Goal: Task Accomplishment & Management: Use online tool/utility

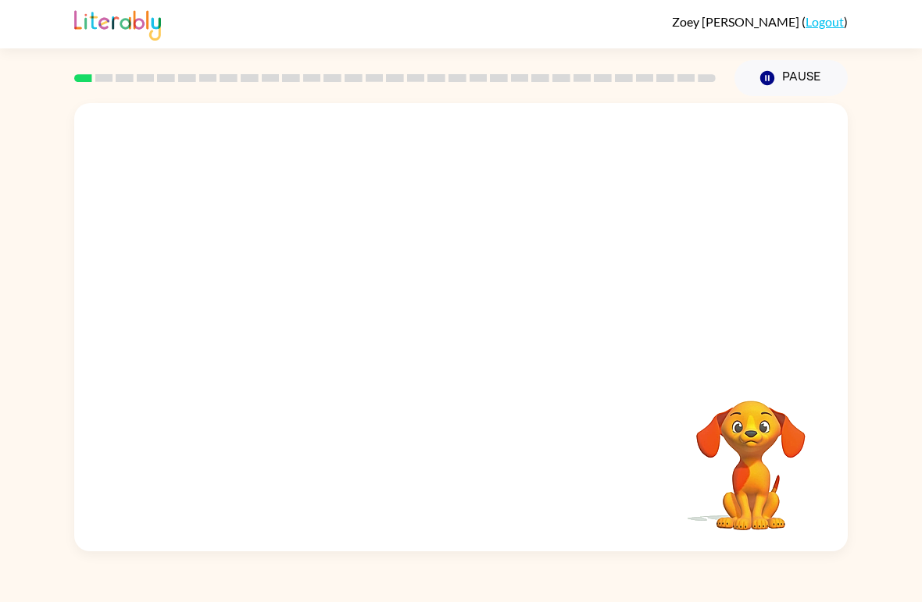
click at [790, 75] on button "Pause Pause" at bounding box center [790, 78] width 113 height 36
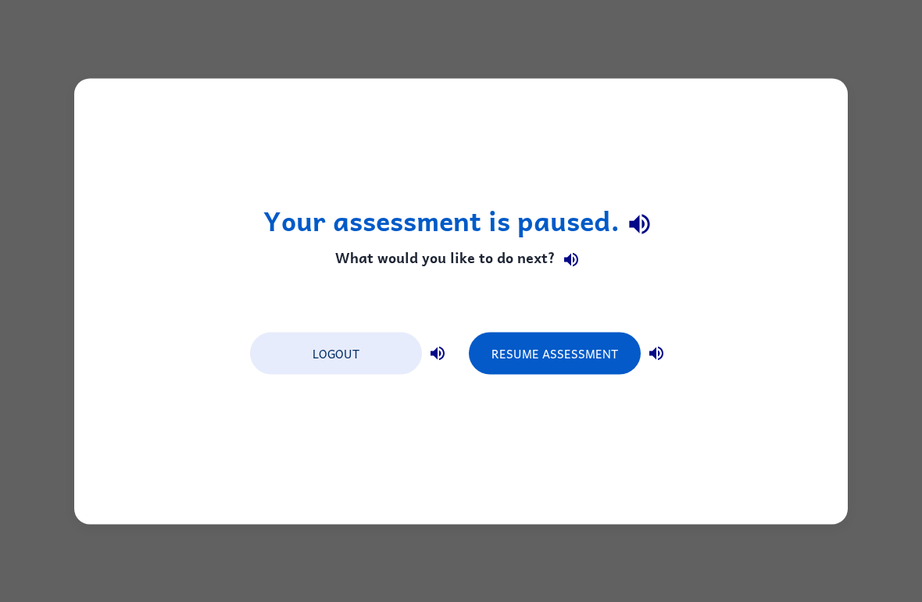
click at [581, 354] on button "Resume Assessment" at bounding box center [555, 353] width 172 height 42
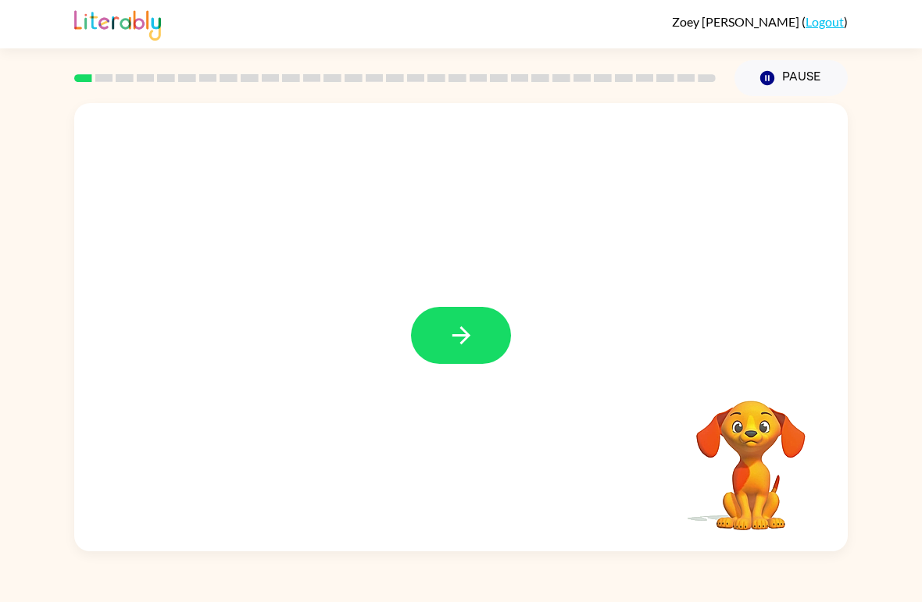
click at [476, 344] on button "button" at bounding box center [461, 335] width 100 height 57
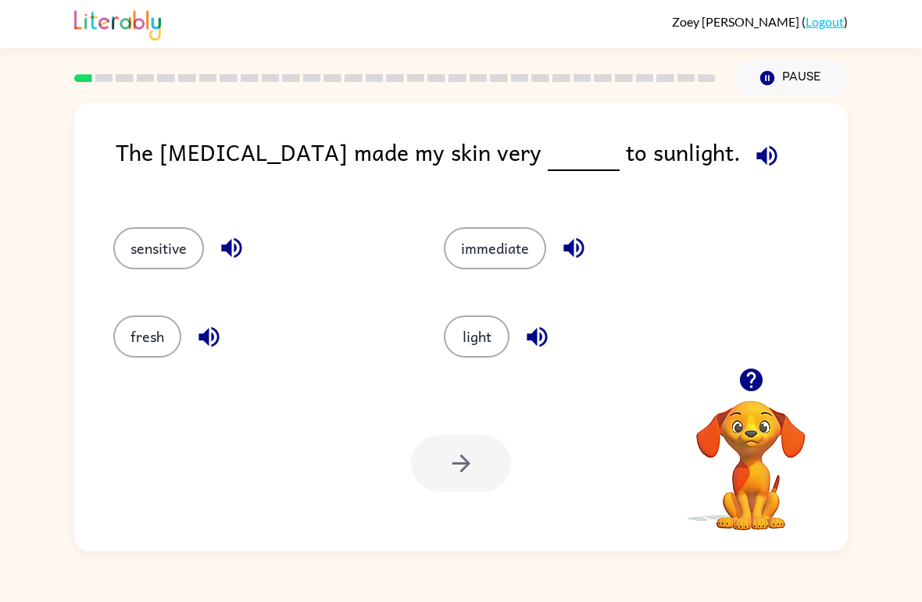
click at [166, 242] on button "sensitive" at bounding box center [158, 248] width 91 height 42
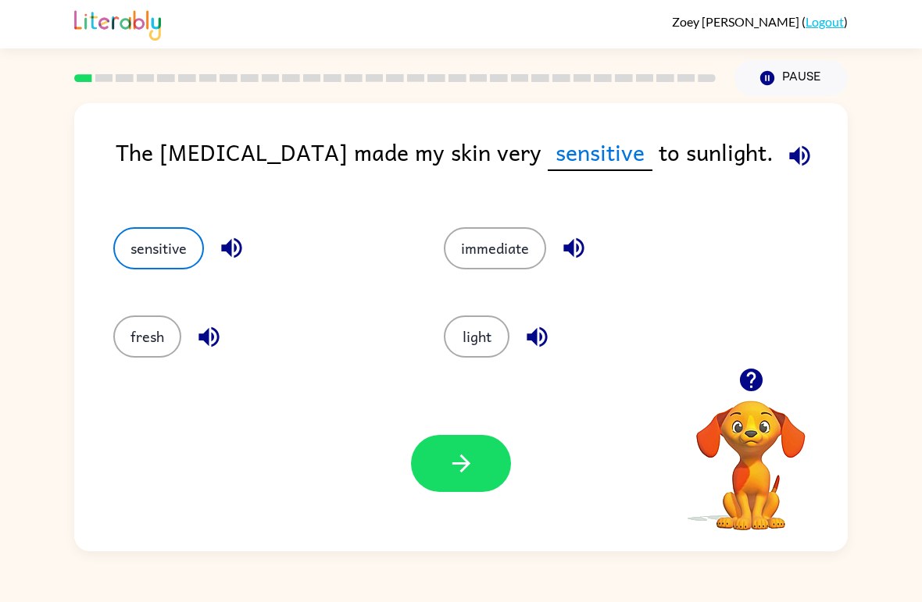
click at [477, 484] on button "button" at bounding box center [461, 463] width 100 height 57
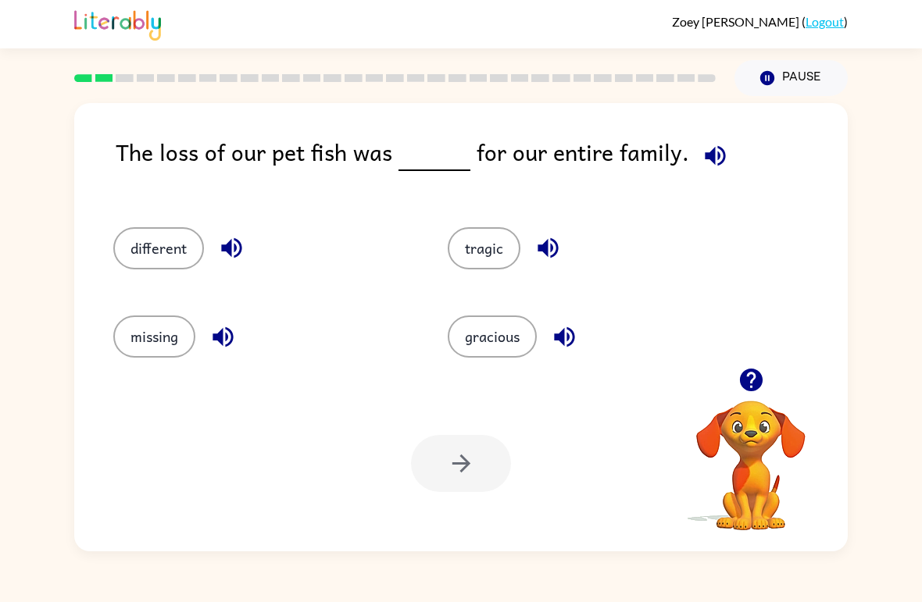
click at [184, 333] on button "missing" at bounding box center [154, 337] width 82 height 42
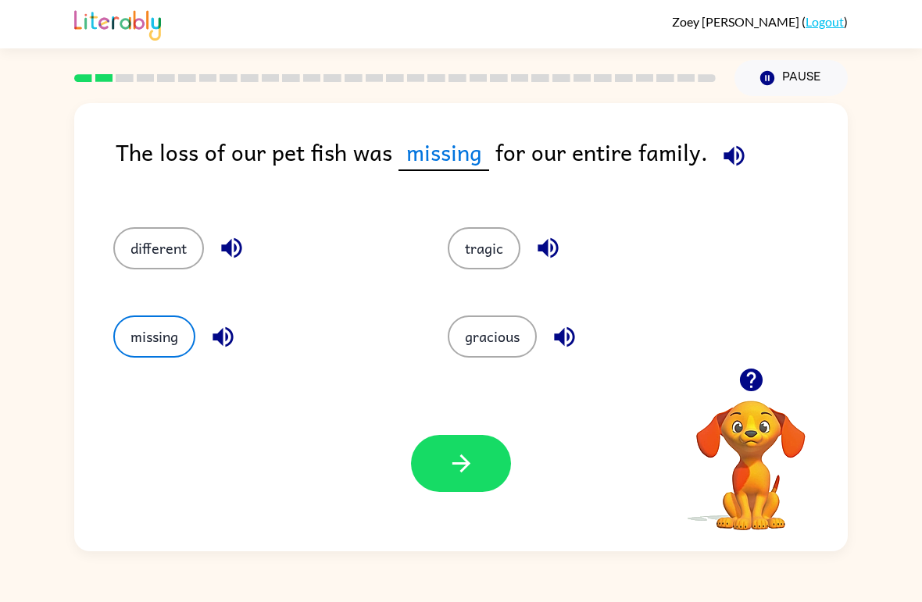
click at [469, 472] on icon "button" at bounding box center [461, 463] width 27 height 27
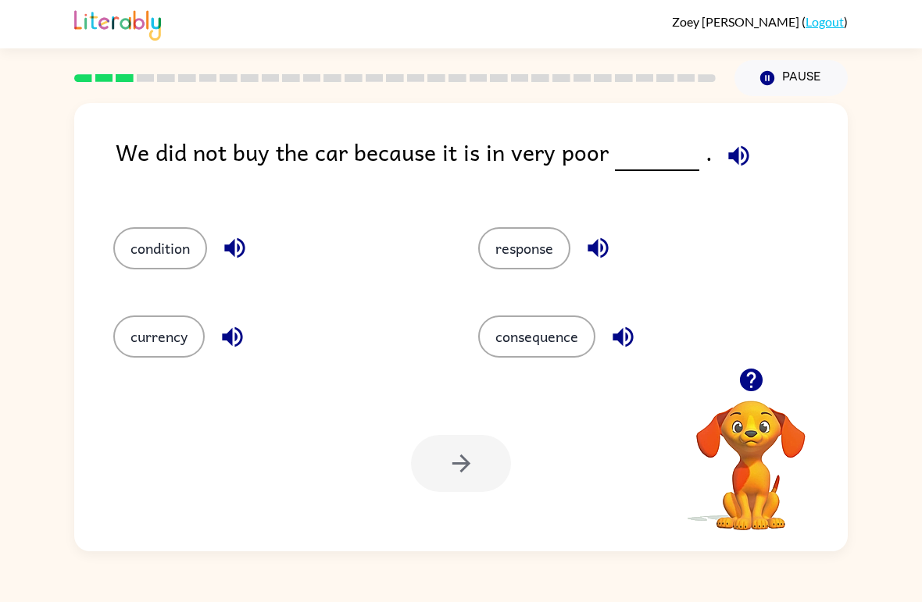
click at [132, 216] on div "condition" at bounding box center [266, 242] width 365 height 88
click at [136, 259] on button "condition" at bounding box center [160, 248] width 94 height 42
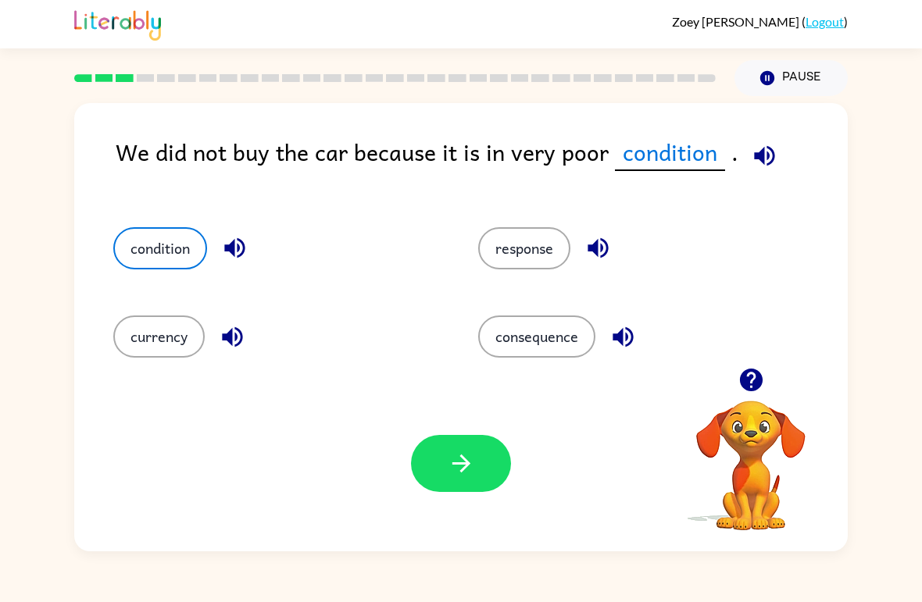
click at [465, 456] on icon "button" at bounding box center [461, 463] width 27 height 27
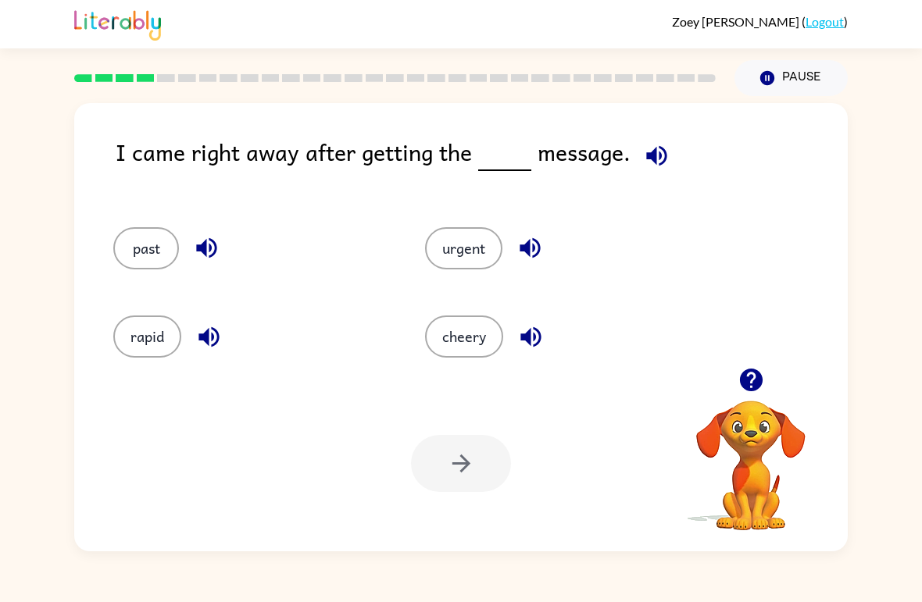
click at [454, 251] on button "urgent" at bounding box center [463, 248] width 77 height 42
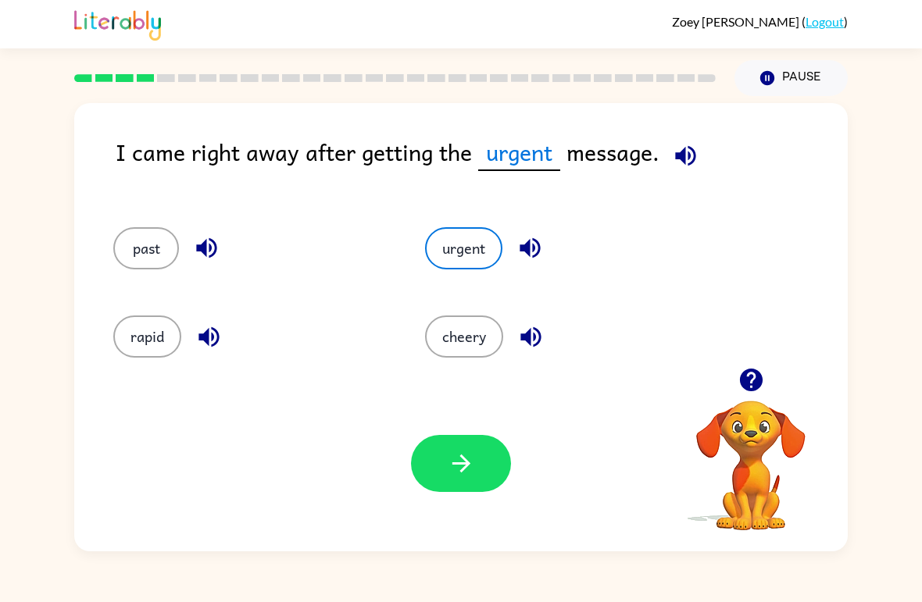
click at [438, 459] on button "button" at bounding box center [461, 463] width 100 height 57
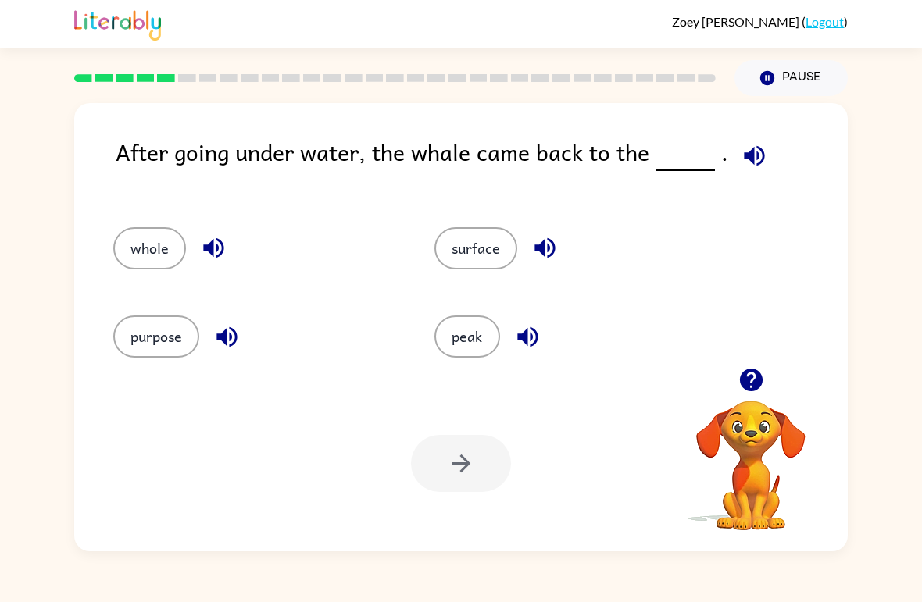
click at [495, 253] on button "surface" at bounding box center [475, 248] width 83 height 42
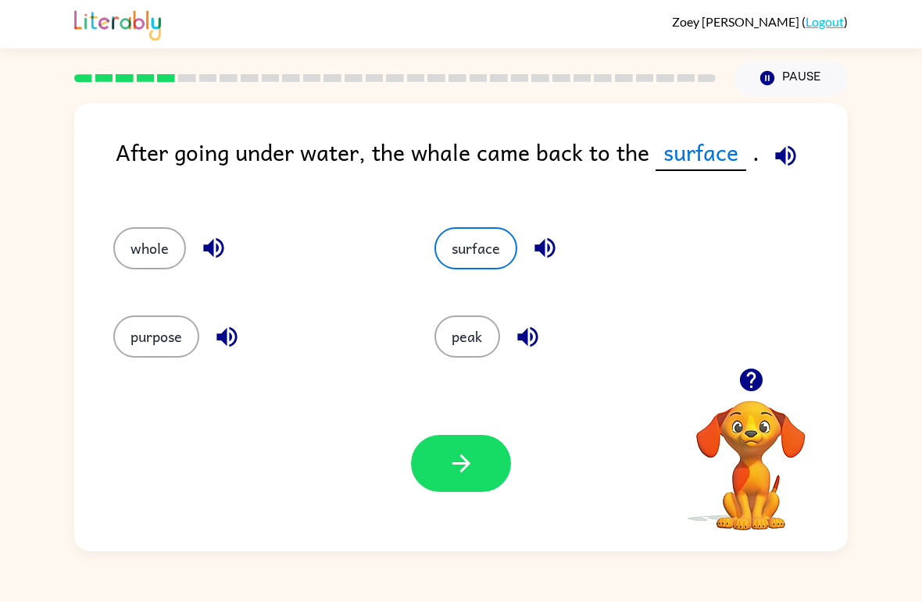
click at [488, 476] on button "button" at bounding box center [461, 463] width 100 height 57
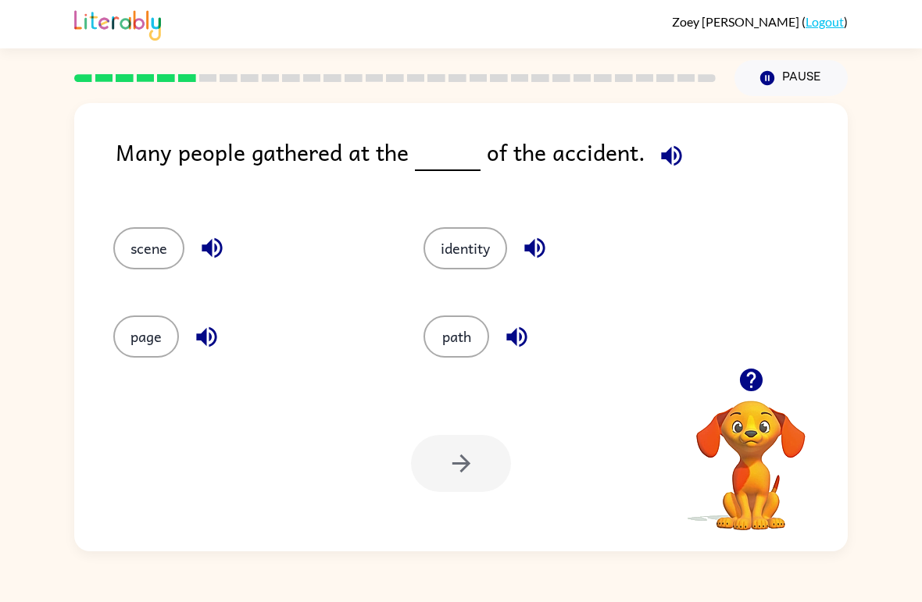
click at [473, 330] on button "path" at bounding box center [457, 337] width 66 height 42
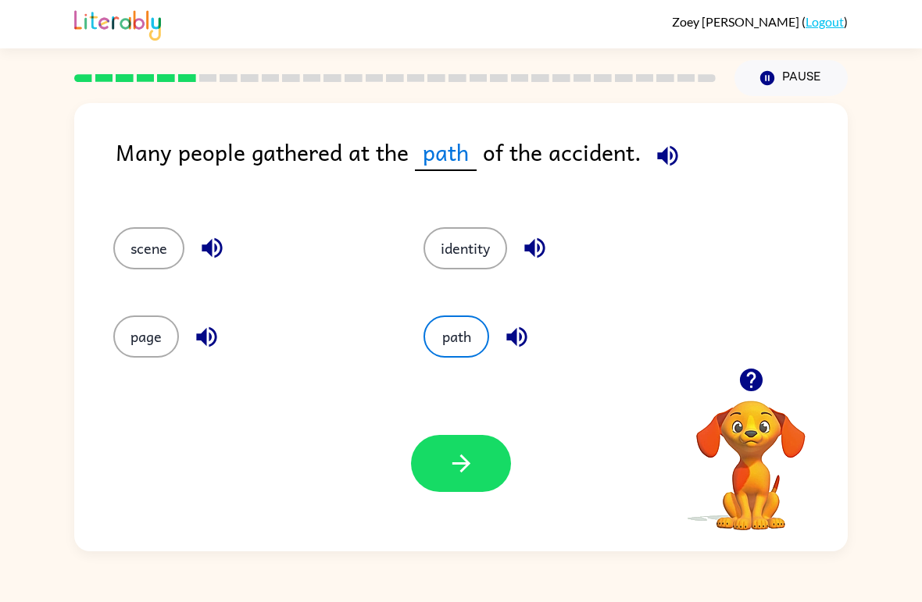
click at [467, 452] on icon "button" at bounding box center [461, 463] width 27 height 27
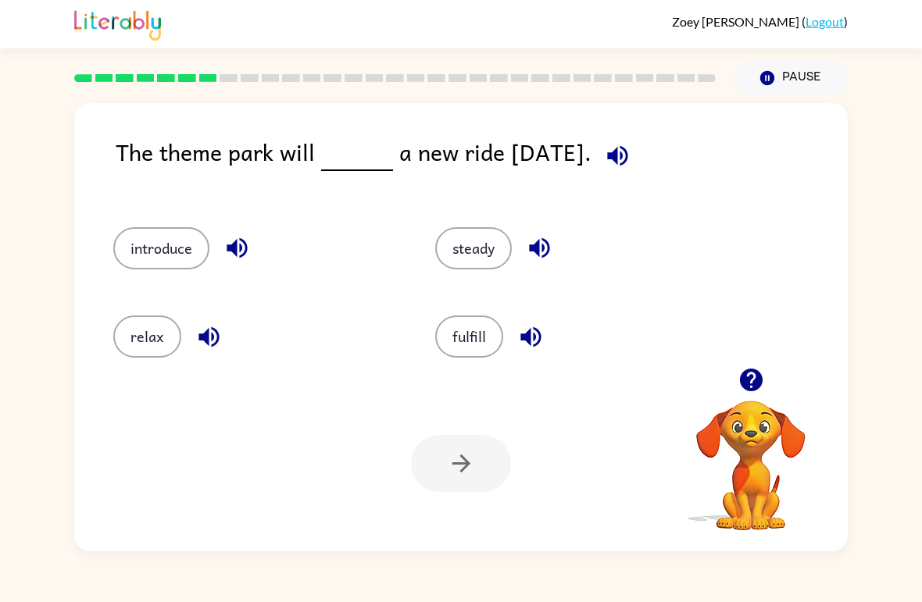
click at [185, 248] on button "introduce" at bounding box center [161, 248] width 96 height 42
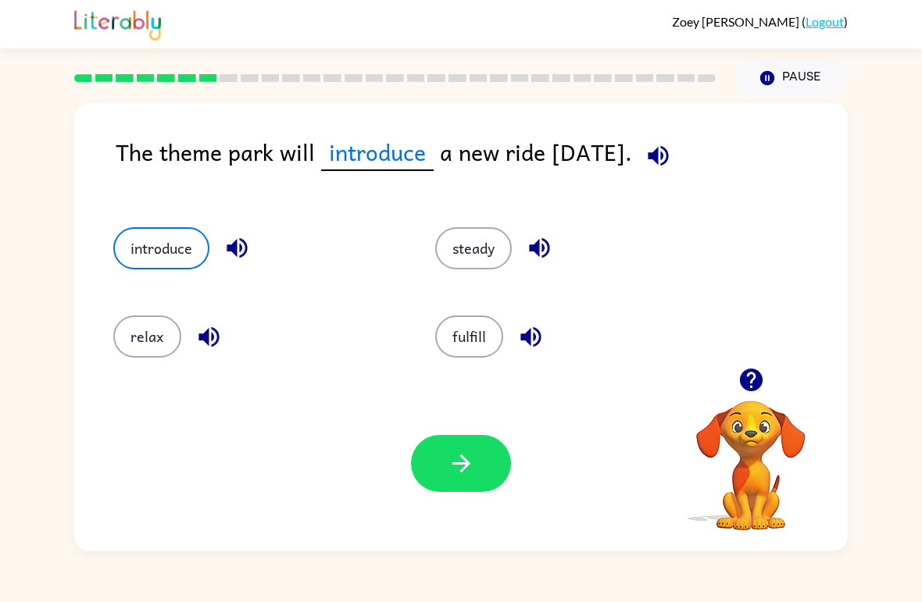
click at [446, 446] on button "button" at bounding box center [461, 463] width 100 height 57
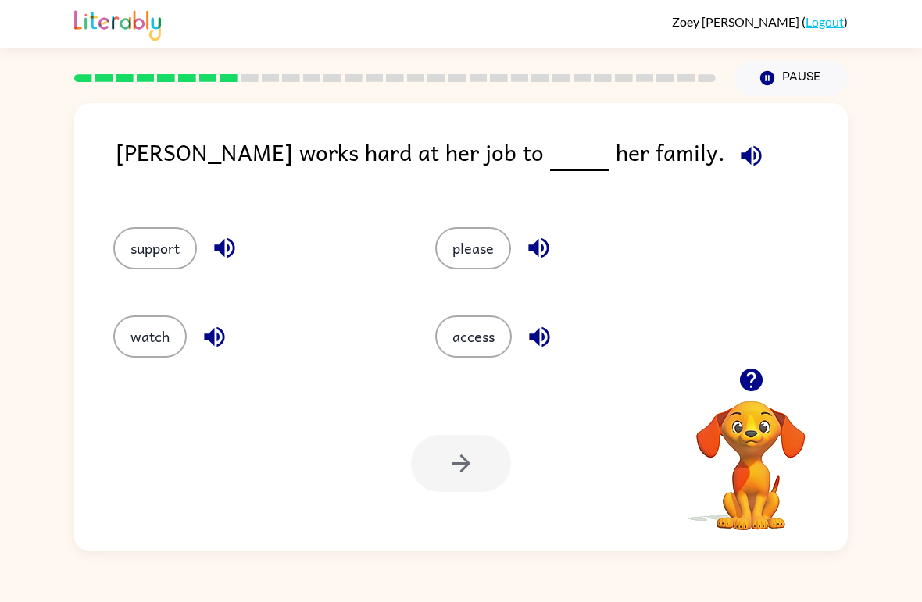
click at [160, 251] on button "support" at bounding box center [155, 248] width 84 height 42
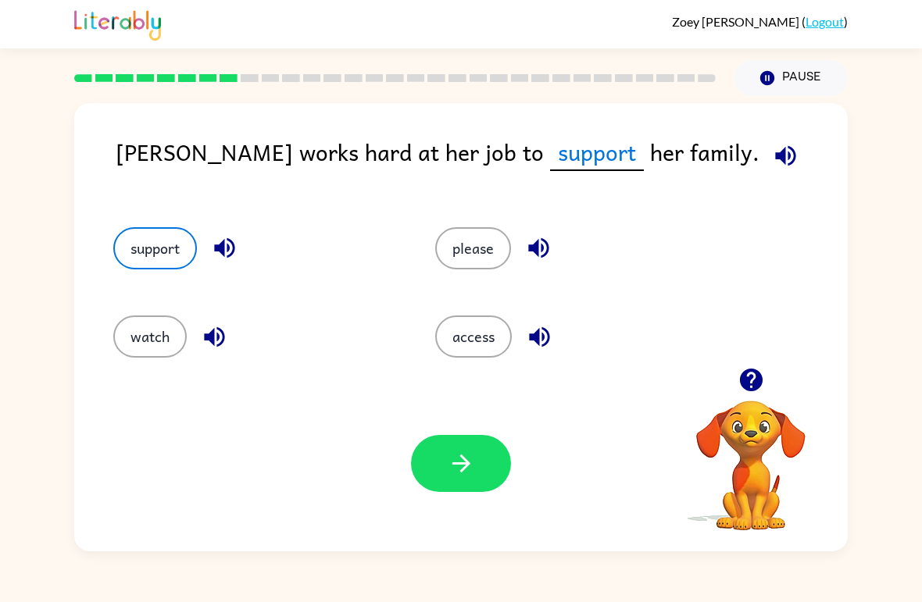
click at [434, 481] on button "button" at bounding box center [461, 463] width 100 height 57
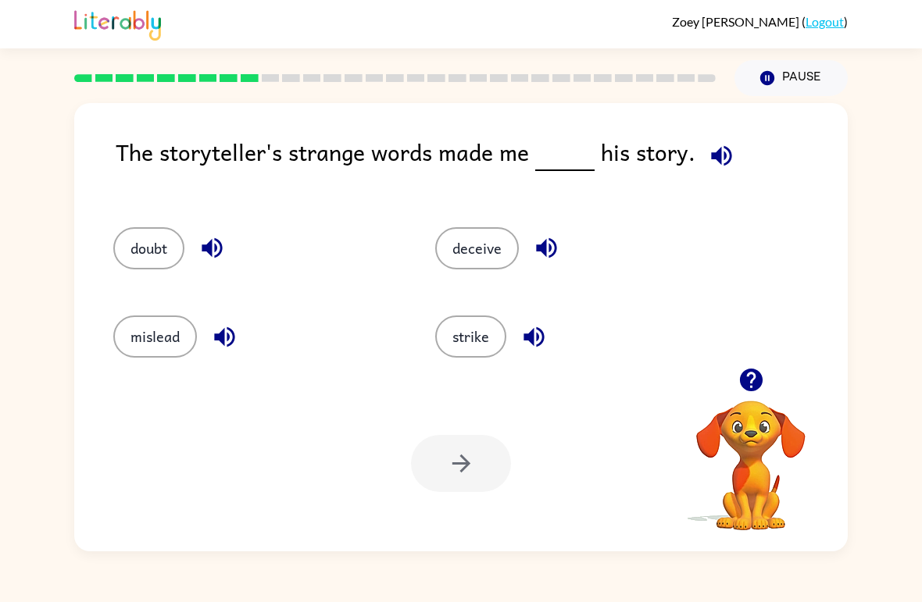
click at [150, 341] on button "mislead" at bounding box center [155, 337] width 84 height 42
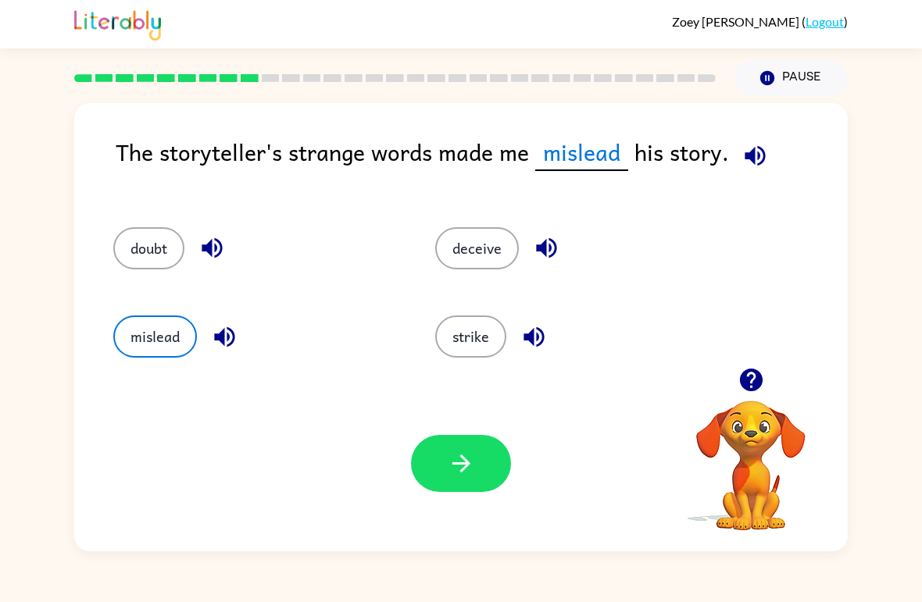
click at [444, 461] on button "button" at bounding box center [461, 463] width 100 height 57
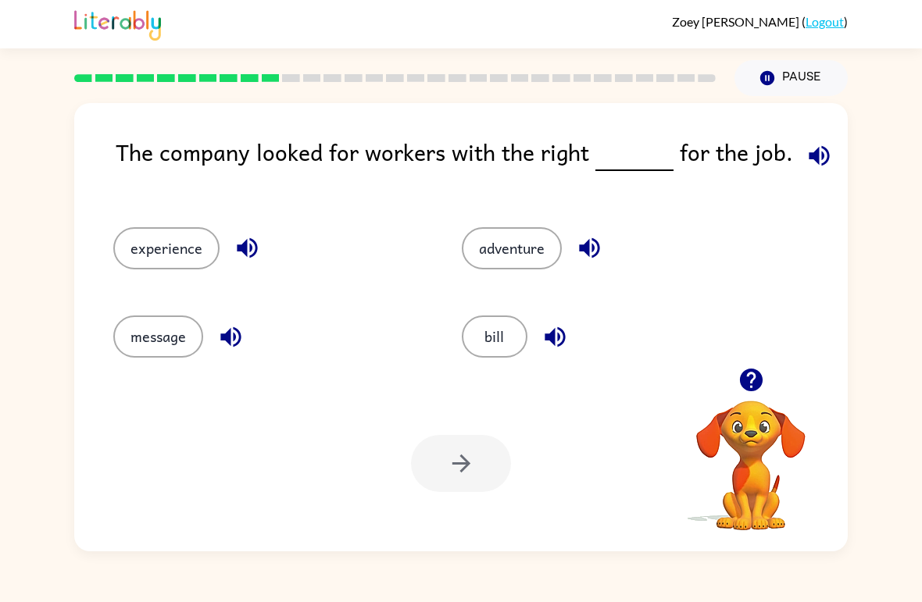
click at [189, 249] on button "experience" at bounding box center [166, 248] width 106 height 42
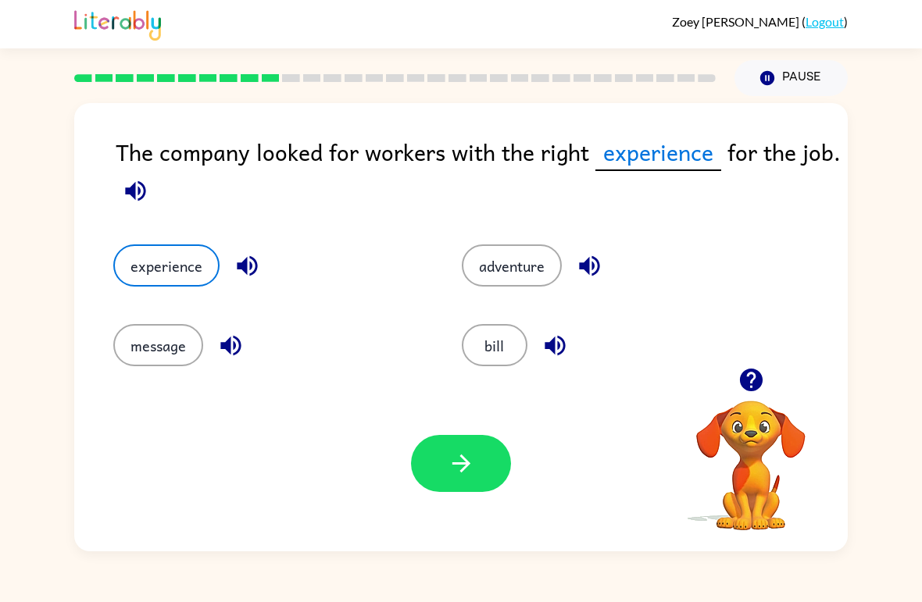
click at [476, 462] on button "button" at bounding box center [461, 463] width 100 height 57
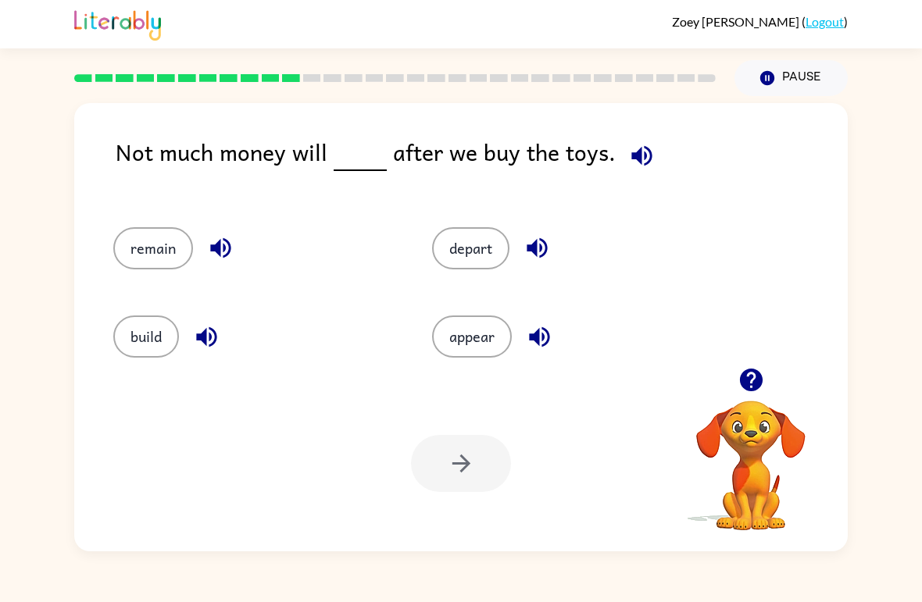
click at [170, 257] on button "remain" at bounding box center [153, 248] width 80 height 42
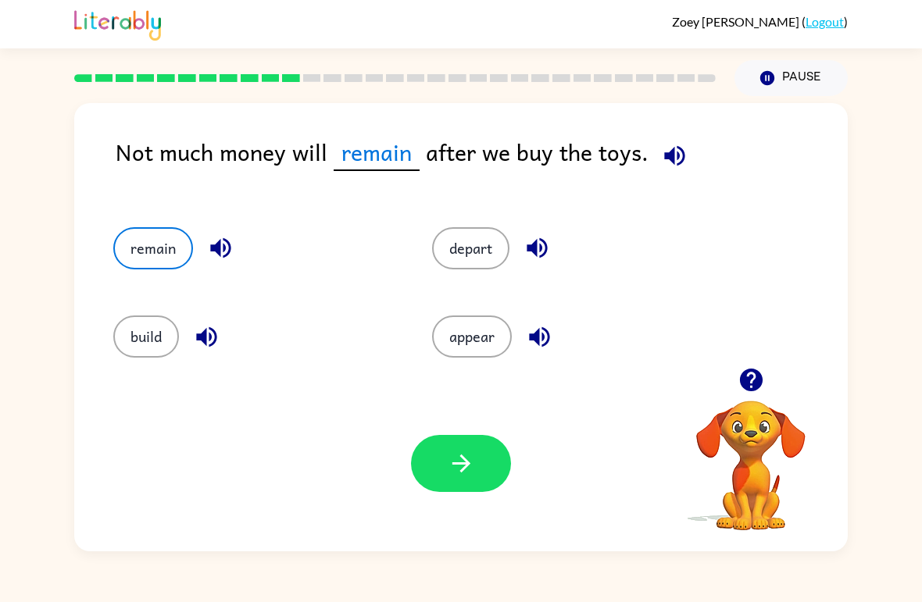
click at [459, 462] on icon "button" at bounding box center [461, 463] width 27 height 27
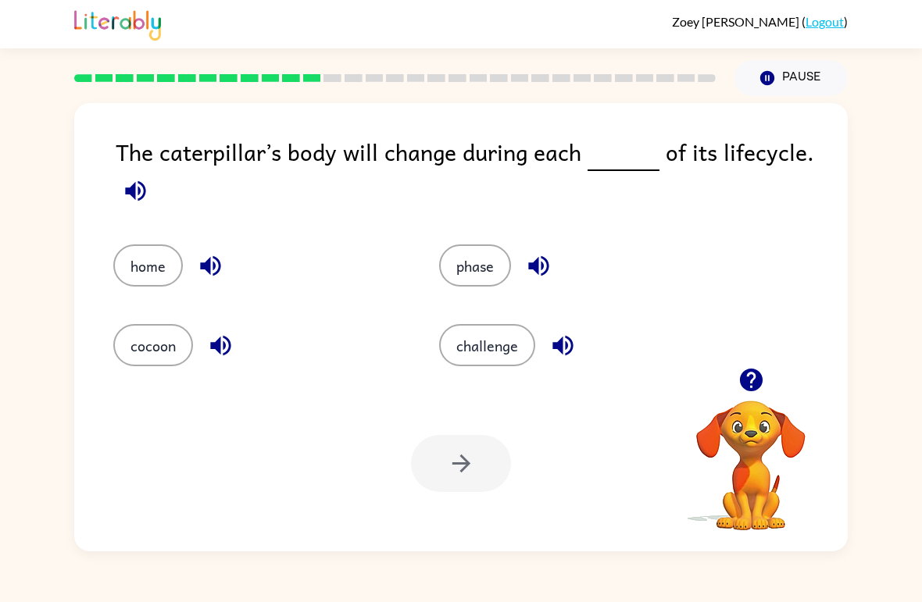
click at [149, 356] on button "cocoon" at bounding box center [153, 345] width 80 height 42
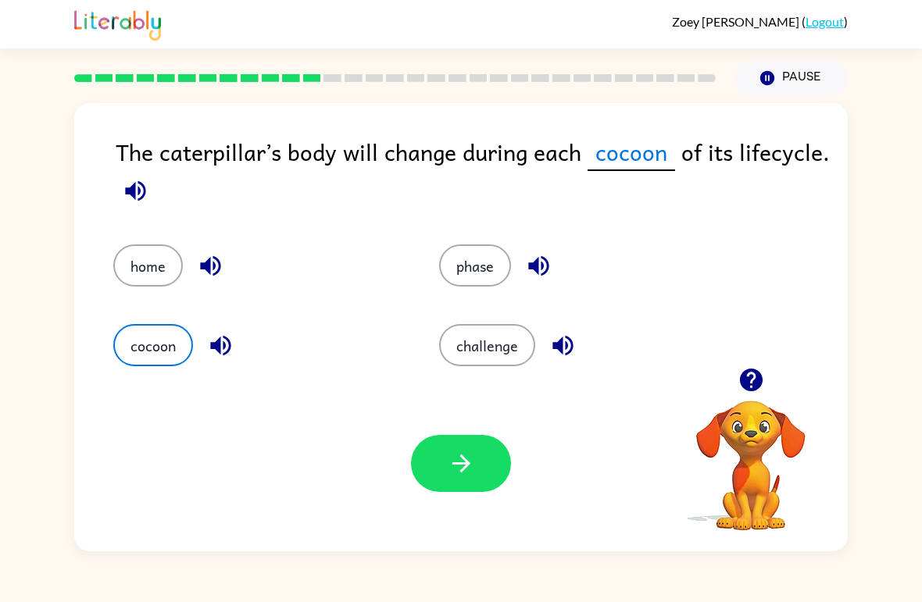
click at [478, 459] on button "button" at bounding box center [461, 463] width 100 height 57
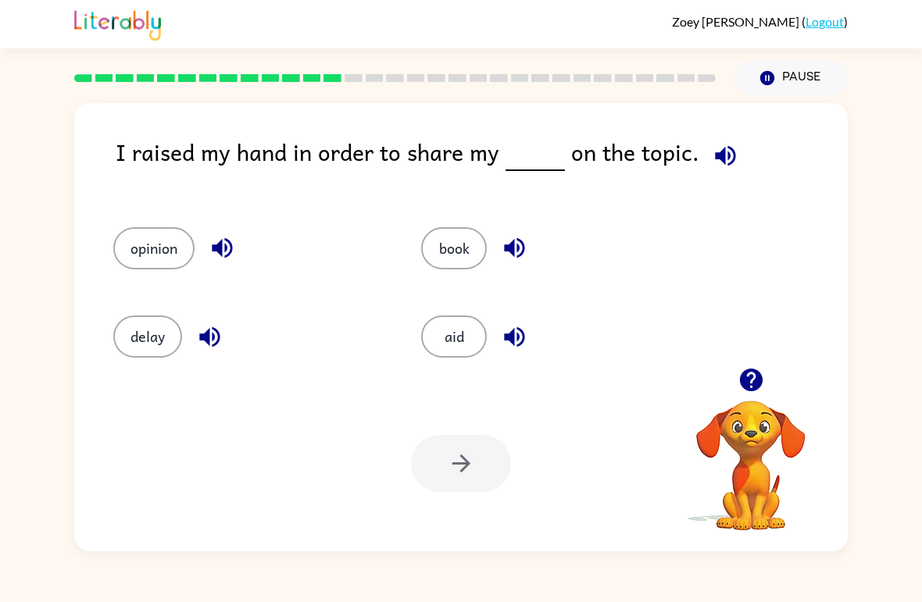
click at [456, 246] on button "book" at bounding box center [454, 248] width 66 height 42
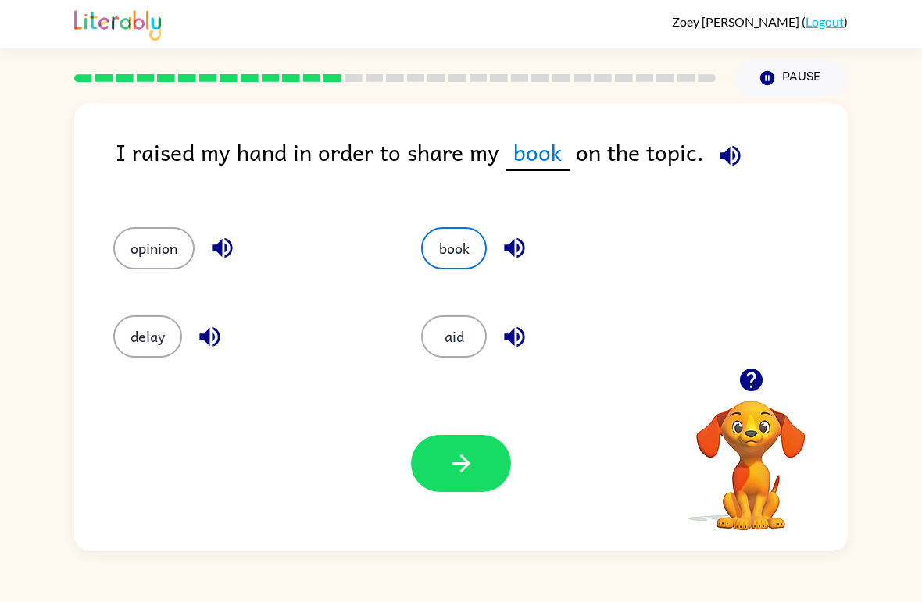
click at [478, 454] on button "button" at bounding box center [461, 463] width 100 height 57
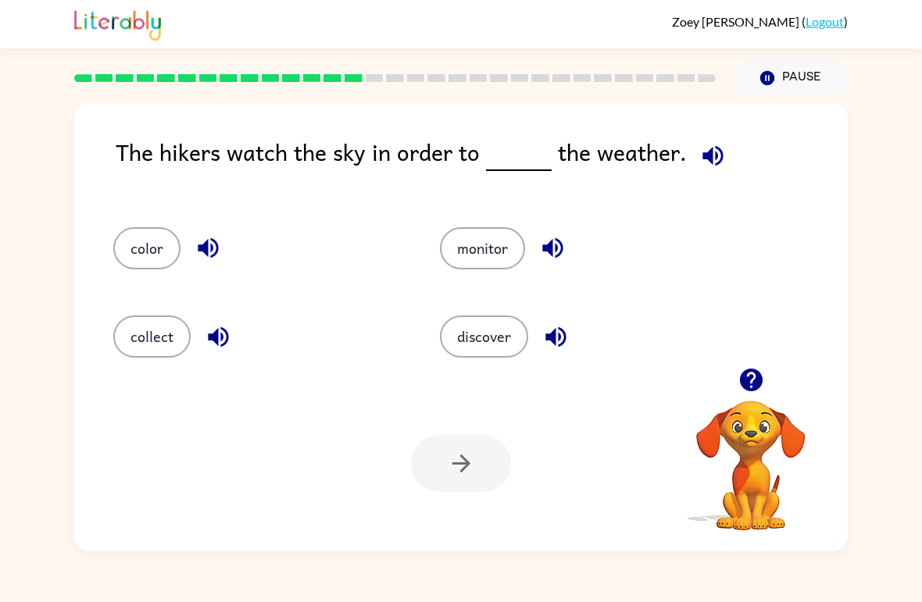
click at [477, 338] on button "discover" at bounding box center [484, 337] width 88 height 42
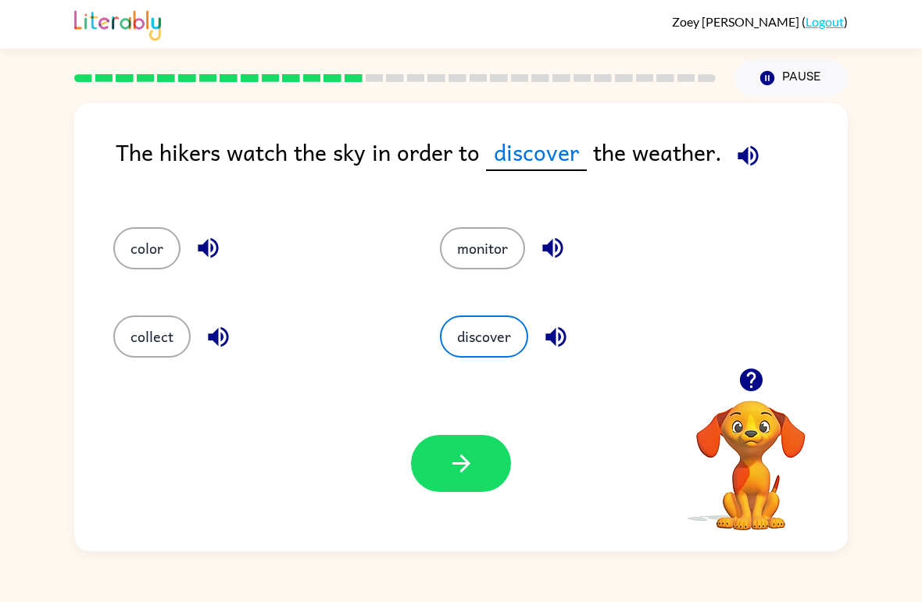
click at [471, 453] on icon "button" at bounding box center [461, 463] width 27 height 27
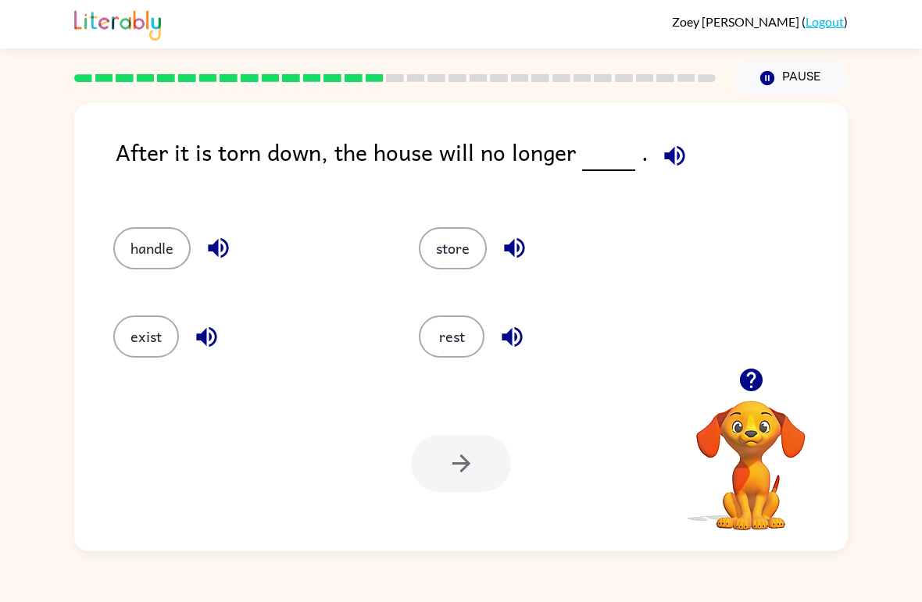
click at [148, 338] on button "exist" at bounding box center [146, 337] width 66 height 42
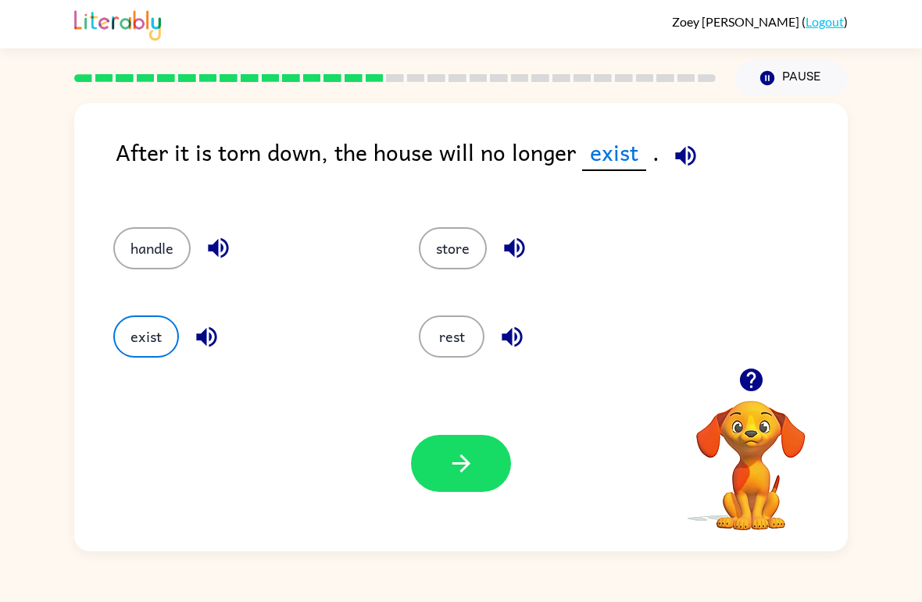
click at [482, 456] on button "button" at bounding box center [461, 463] width 100 height 57
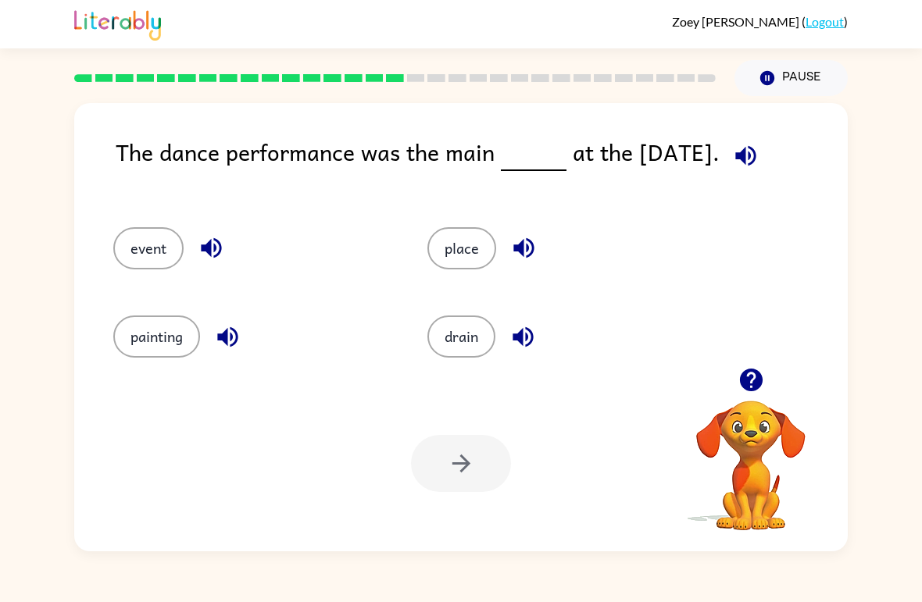
click at [465, 245] on button "place" at bounding box center [461, 248] width 69 height 42
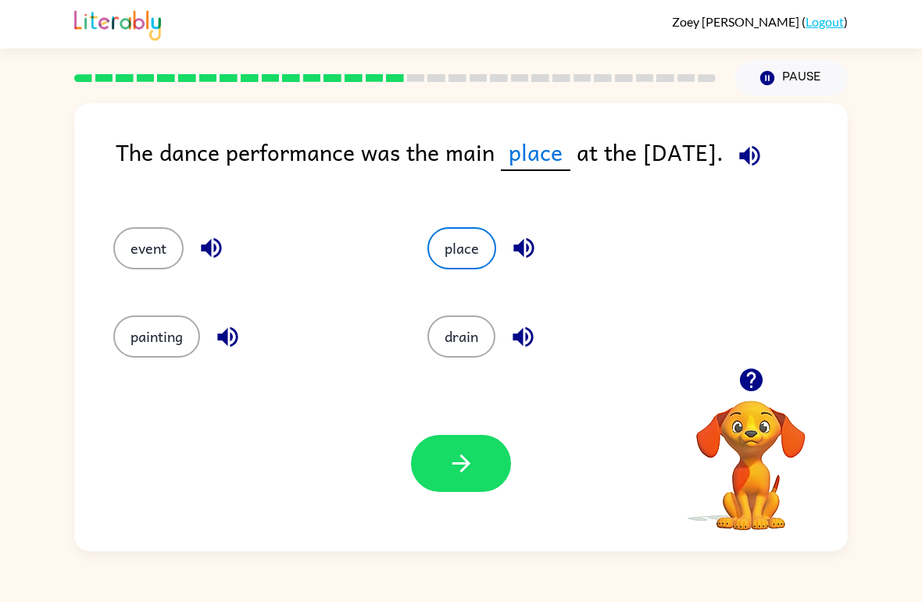
click at [502, 481] on button "button" at bounding box center [461, 463] width 100 height 57
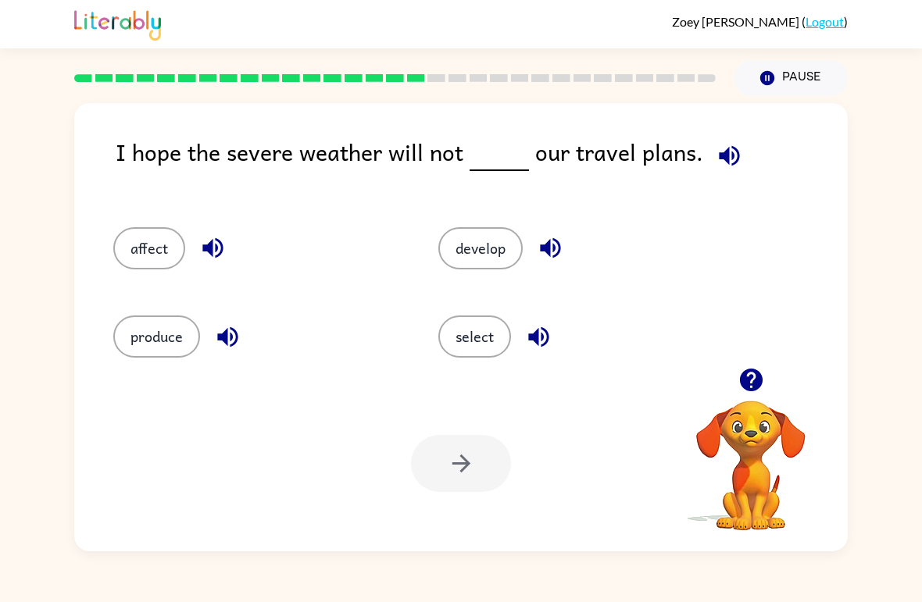
click at [158, 255] on button "affect" at bounding box center [149, 248] width 72 height 42
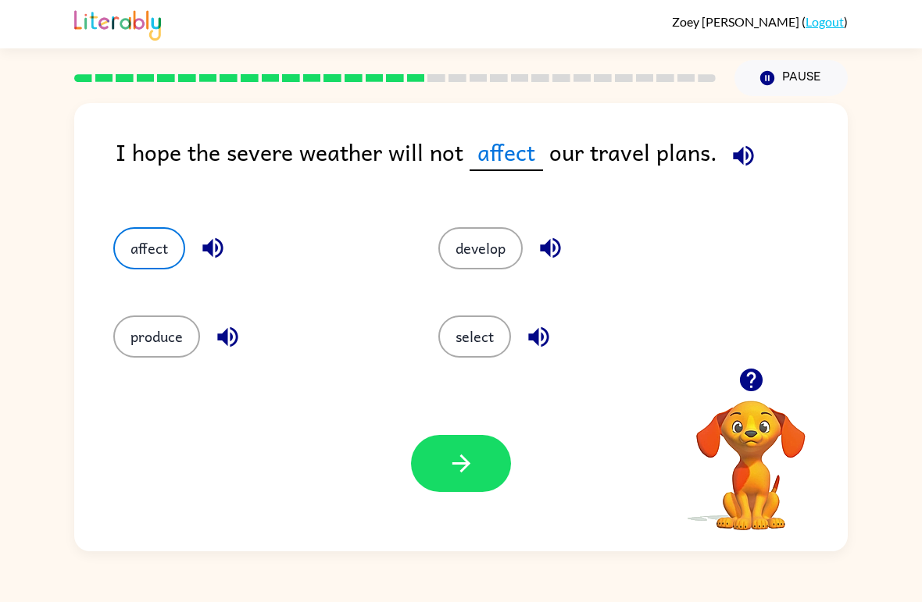
click at [472, 454] on icon "button" at bounding box center [461, 463] width 27 height 27
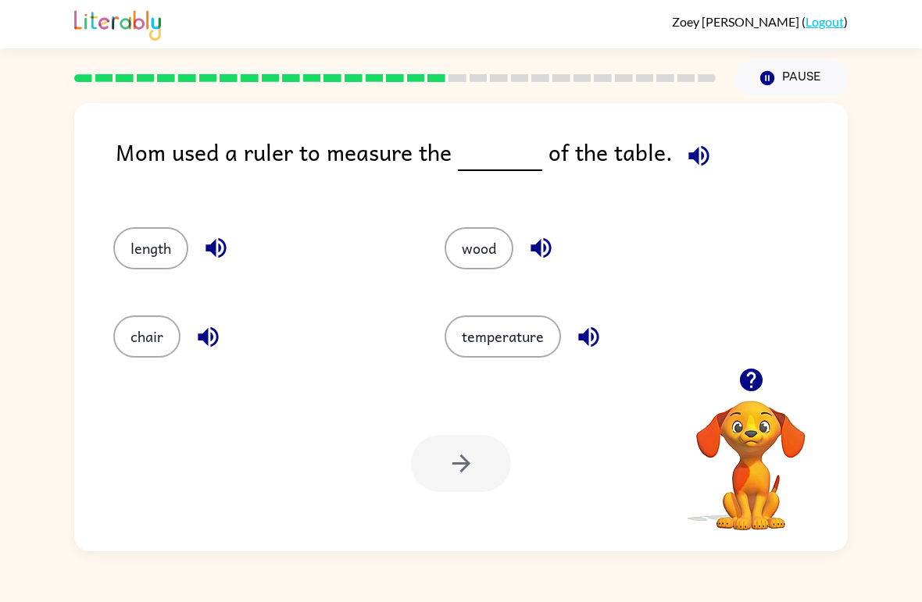
click at [165, 260] on button "length" at bounding box center [150, 248] width 75 height 42
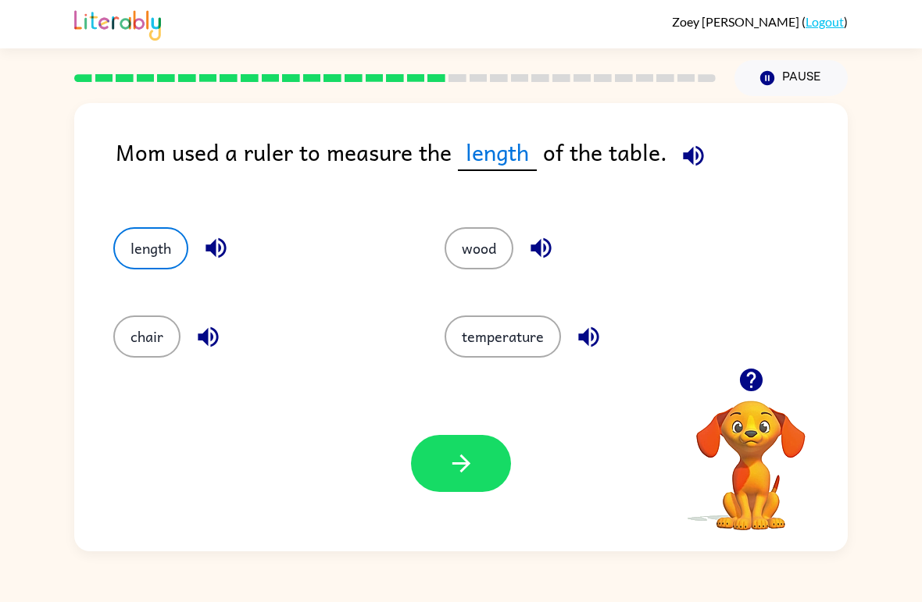
click at [481, 457] on button "button" at bounding box center [461, 463] width 100 height 57
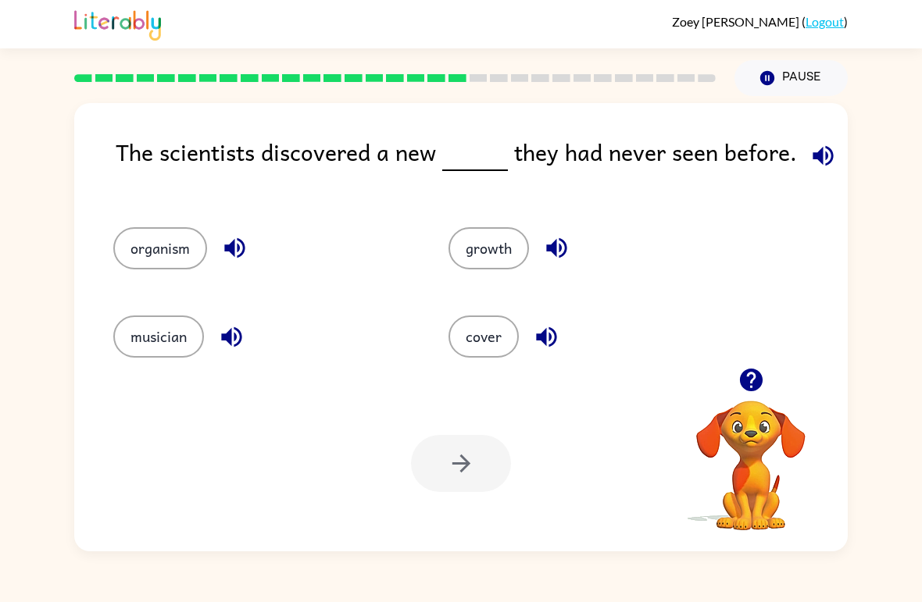
click at [191, 256] on button "organism" at bounding box center [160, 248] width 94 height 42
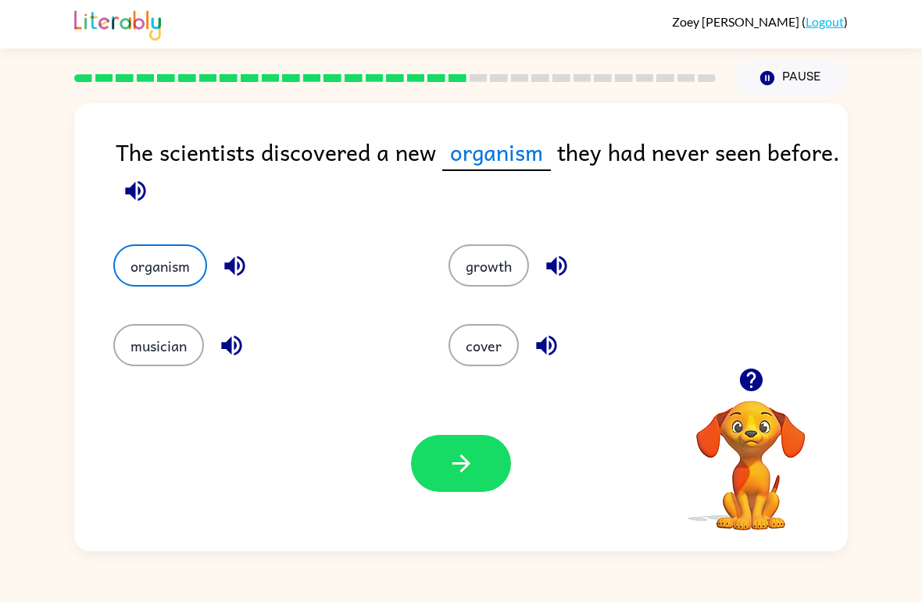
click at [482, 453] on button "button" at bounding box center [461, 463] width 100 height 57
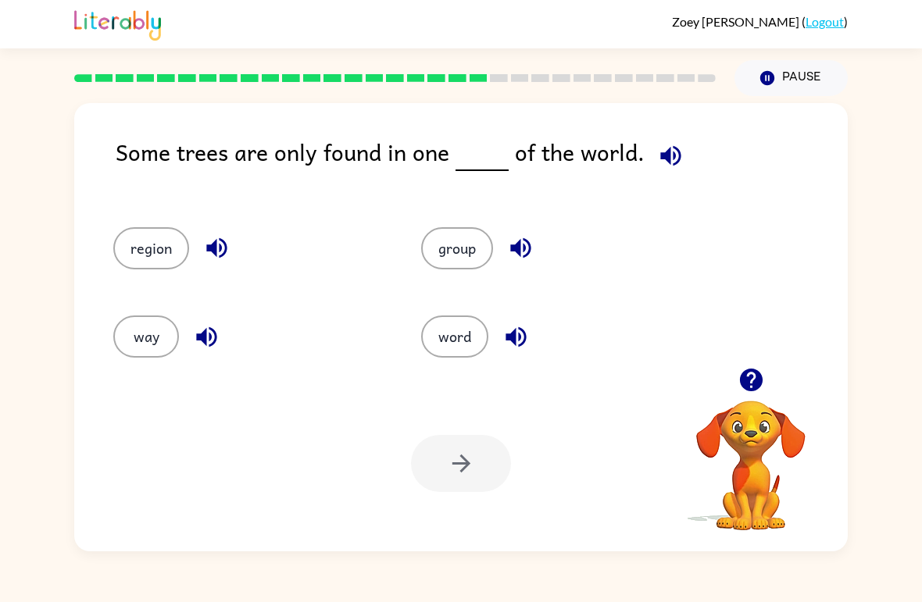
click at [470, 335] on button "word" at bounding box center [454, 337] width 67 height 42
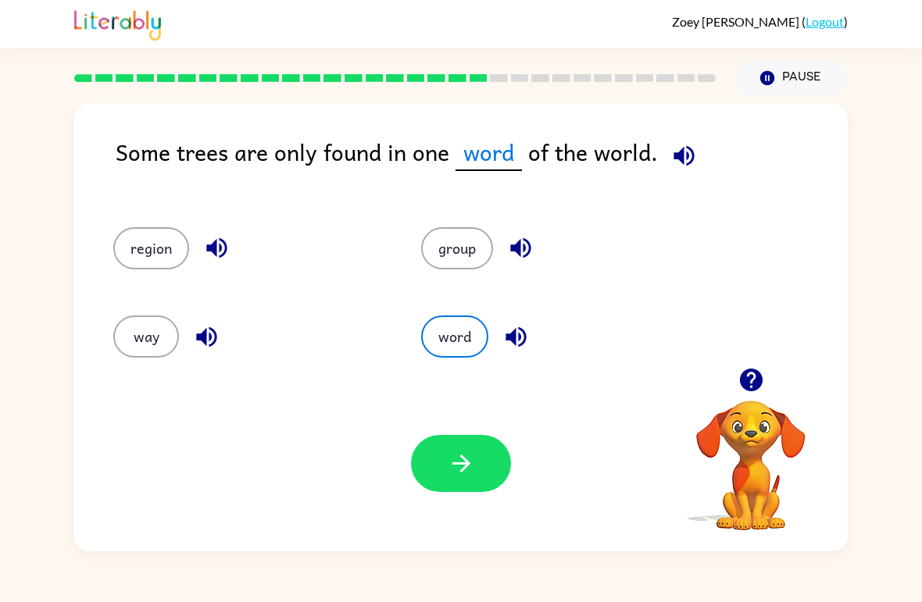
click at [478, 470] on button "button" at bounding box center [461, 463] width 100 height 57
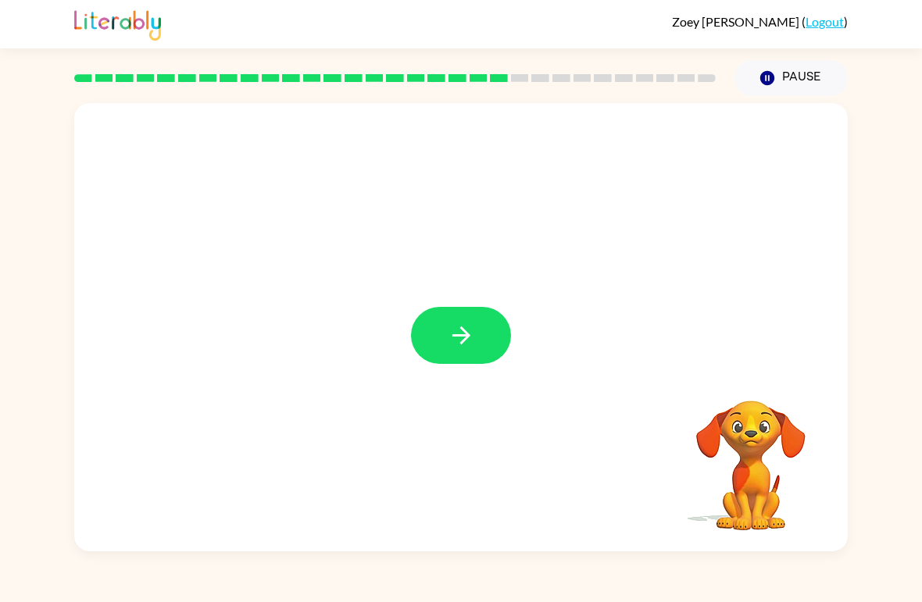
click at [438, 330] on button "button" at bounding box center [461, 335] width 100 height 57
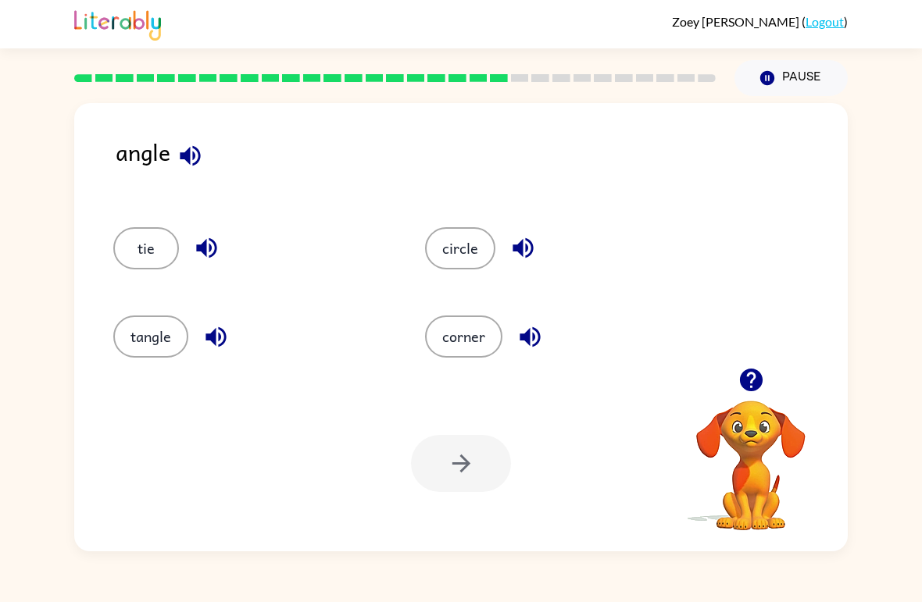
click at [470, 337] on button "corner" at bounding box center [463, 337] width 77 height 42
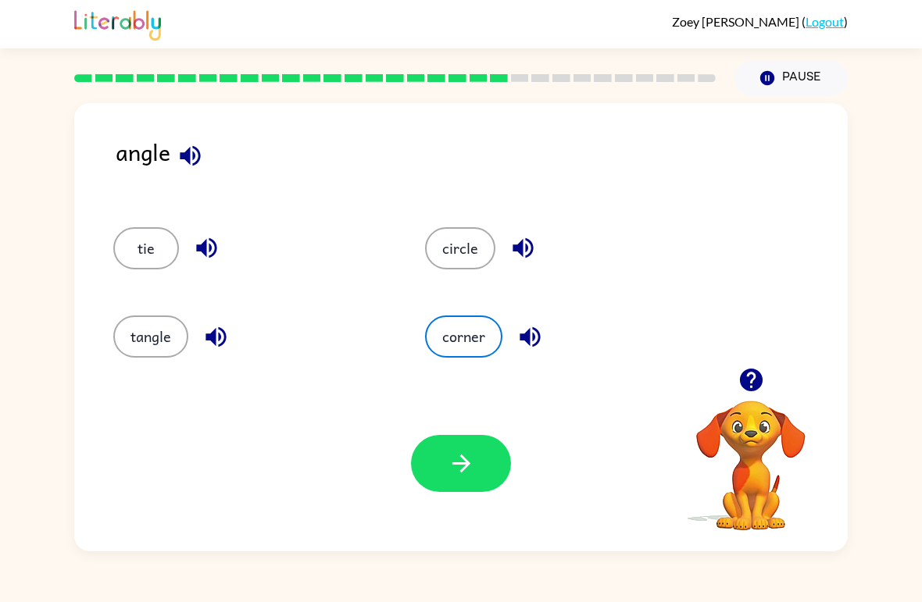
click at [474, 346] on button "corner" at bounding box center [463, 337] width 77 height 42
click at [483, 463] on button "button" at bounding box center [461, 463] width 100 height 57
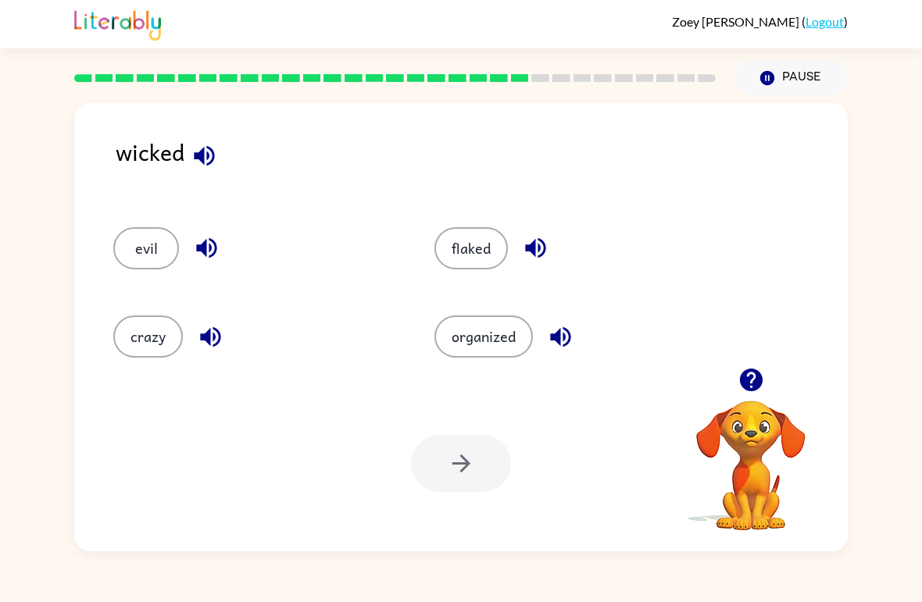
click at [145, 247] on button "evil" at bounding box center [146, 248] width 66 height 42
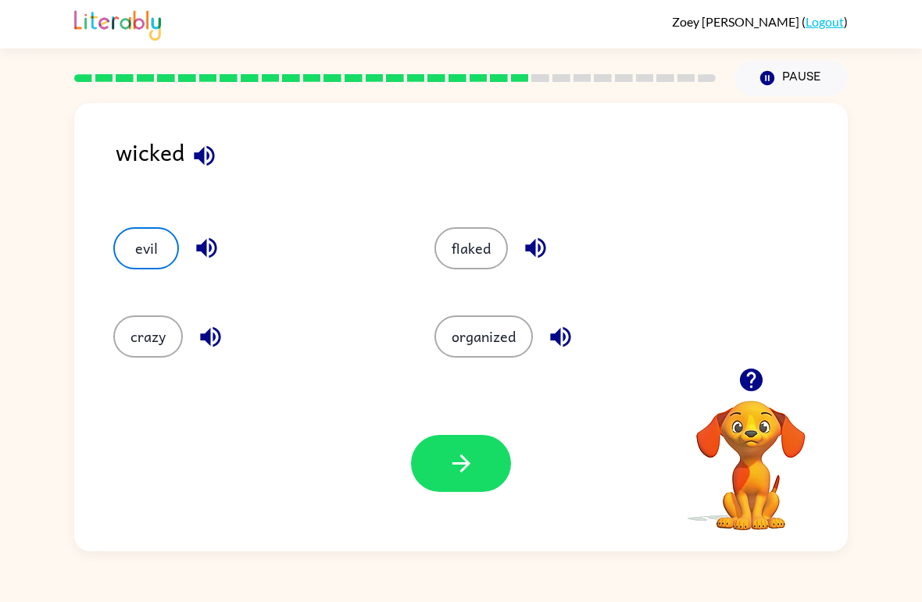
click at [483, 479] on button "button" at bounding box center [461, 463] width 100 height 57
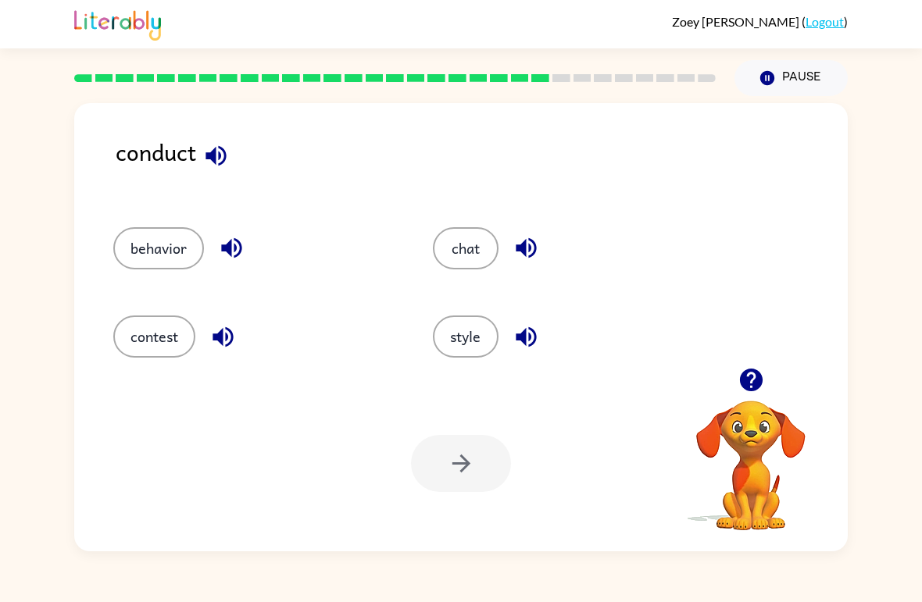
click at [170, 336] on button "contest" at bounding box center [154, 337] width 82 height 42
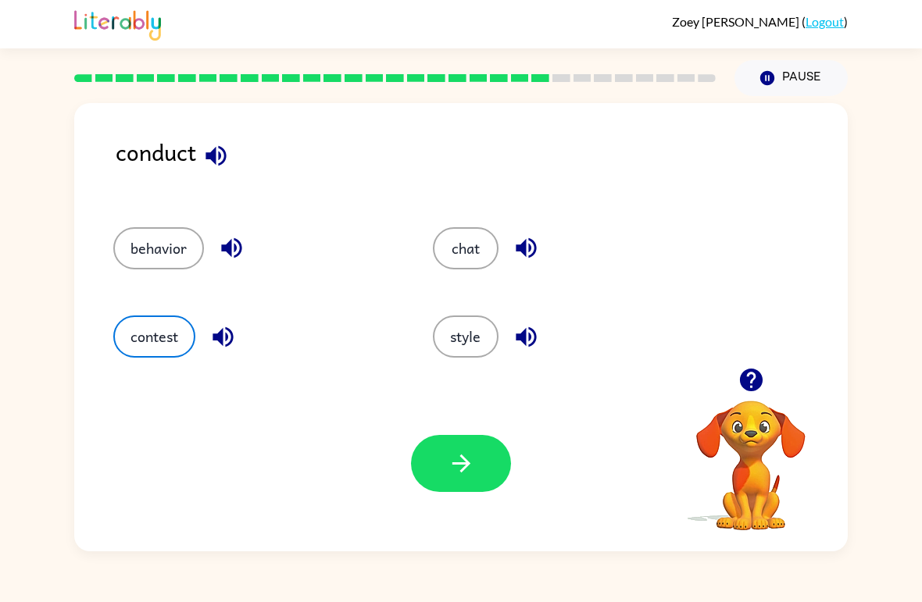
click at [471, 452] on icon "button" at bounding box center [461, 463] width 27 height 27
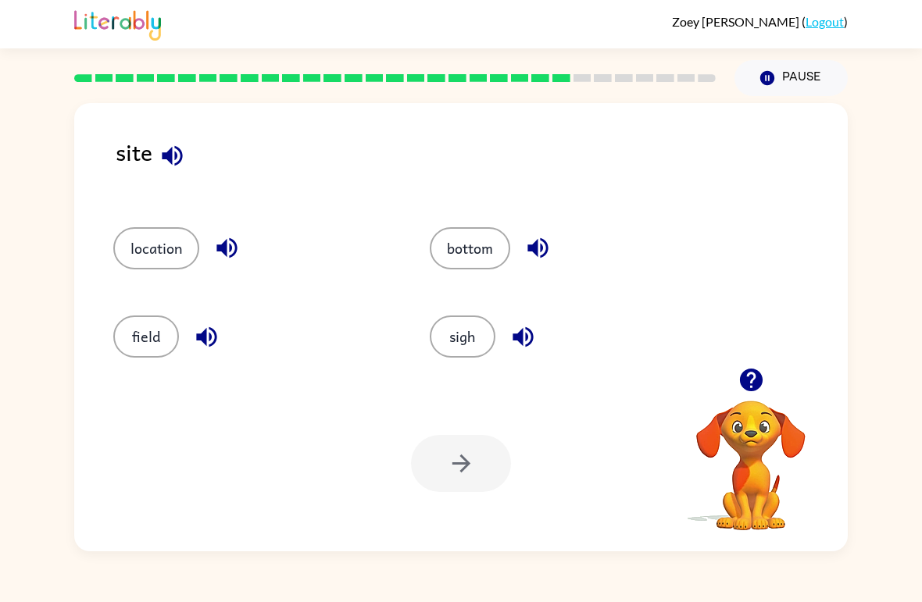
click at [160, 234] on button "location" at bounding box center [156, 248] width 86 height 42
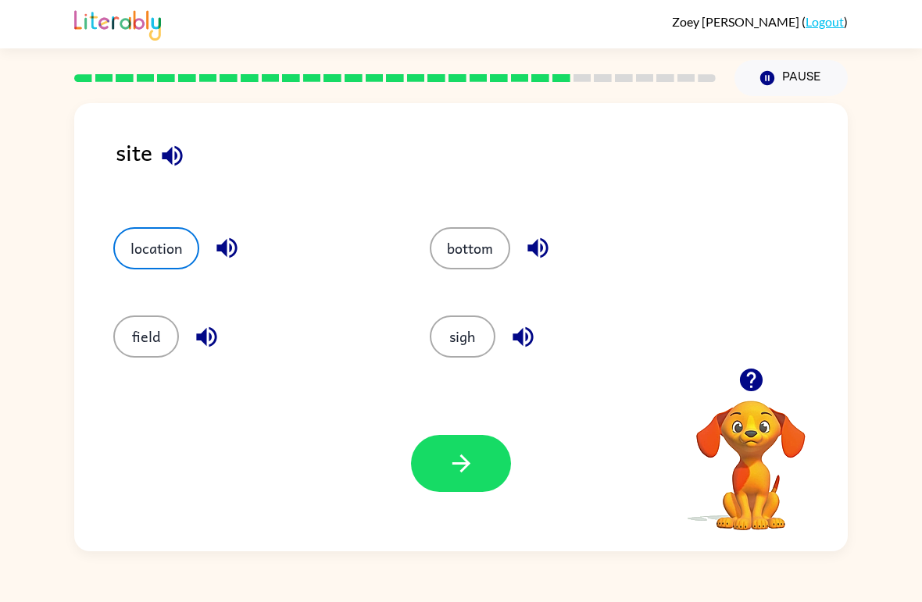
click at [457, 452] on icon "button" at bounding box center [461, 463] width 27 height 27
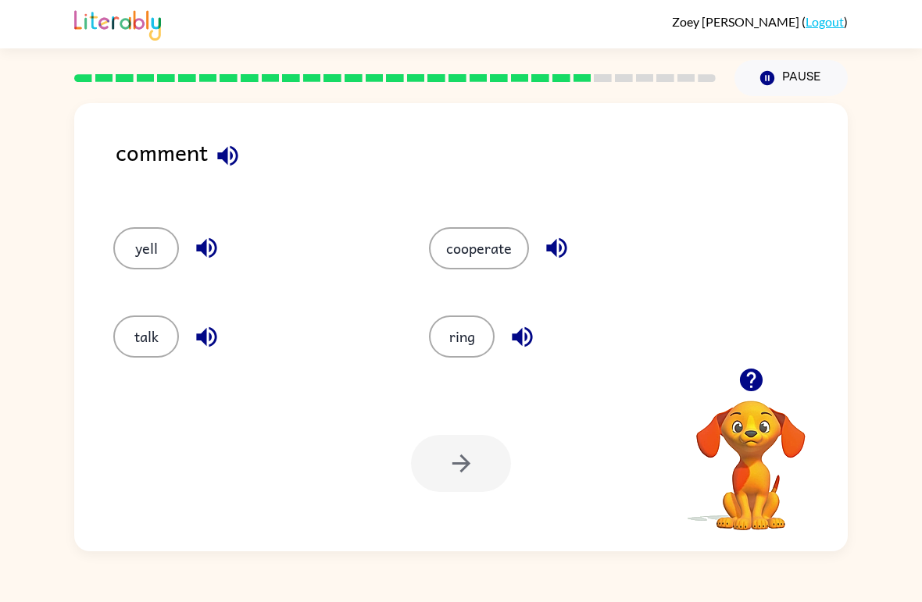
click at [158, 342] on button "talk" at bounding box center [146, 337] width 66 height 42
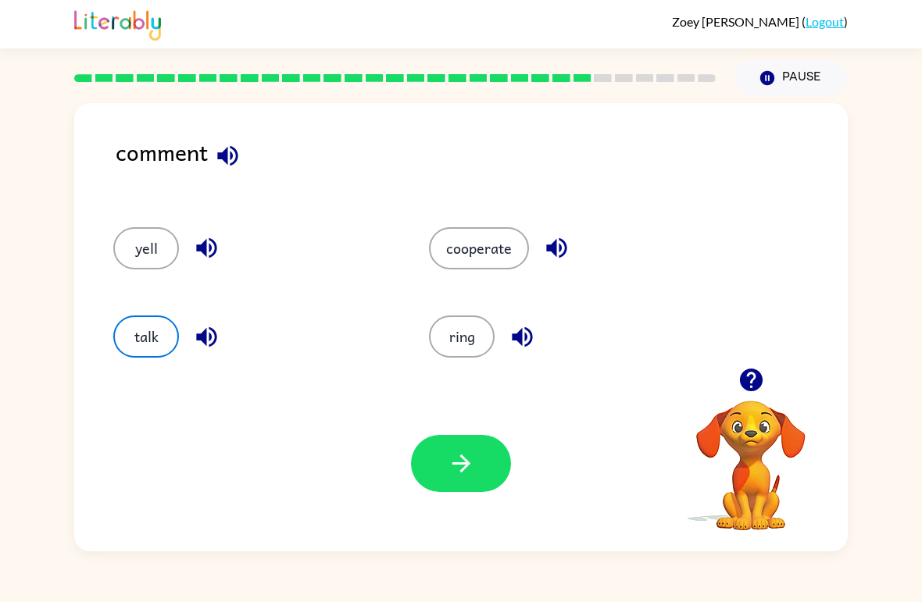
click at [440, 452] on button "button" at bounding box center [461, 463] width 100 height 57
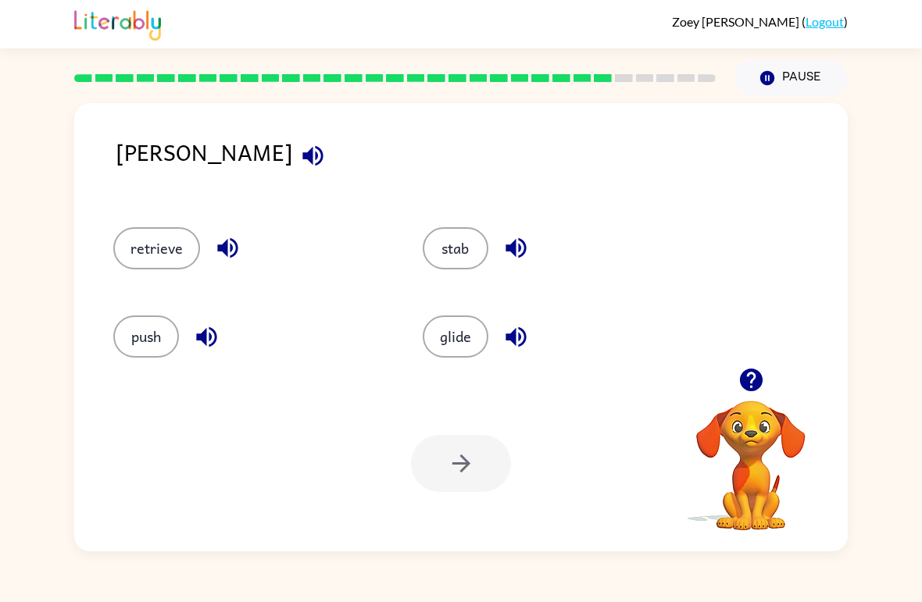
click at [182, 259] on button "retrieve" at bounding box center [156, 248] width 87 height 42
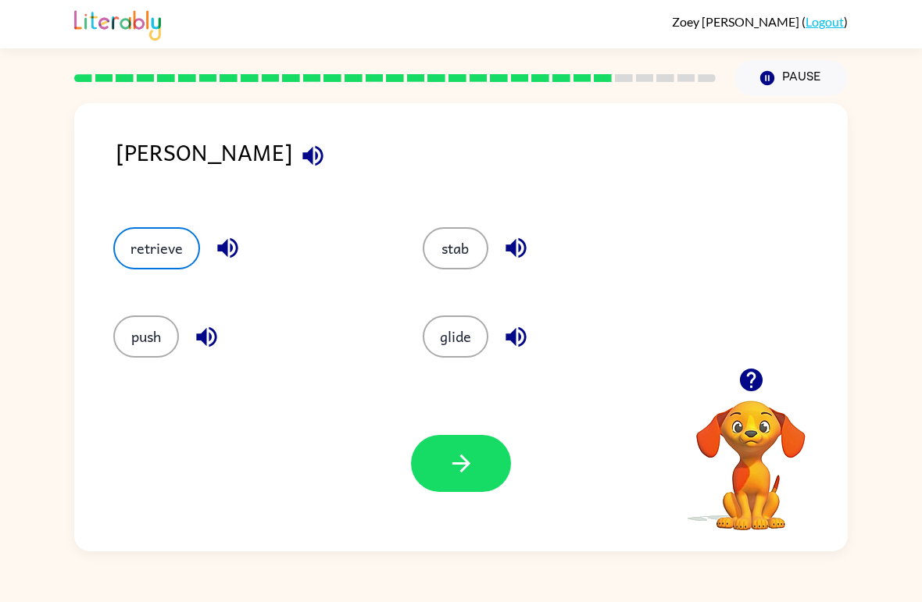
click at [469, 459] on icon "button" at bounding box center [461, 463] width 27 height 27
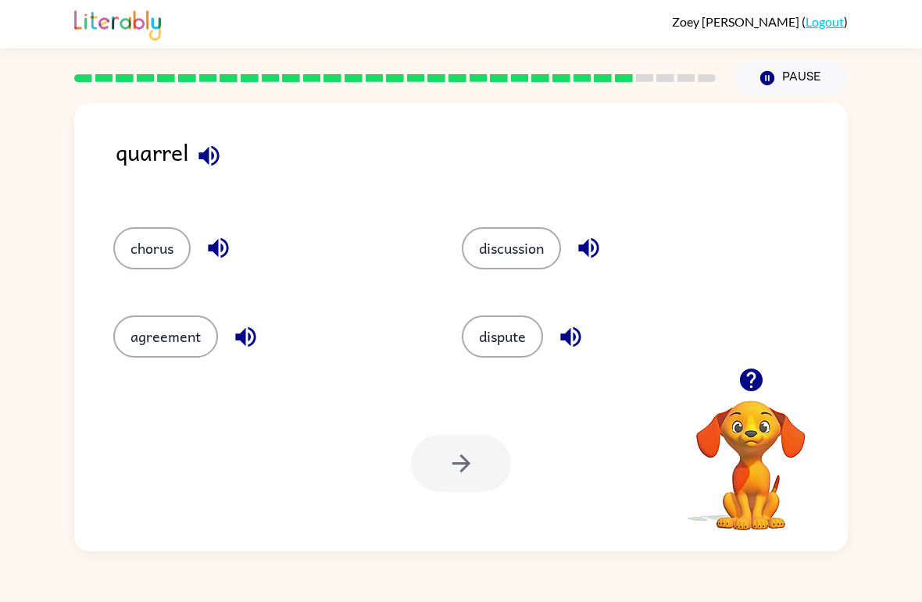
click at [500, 251] on button "discussion" at bounding box center [511, 248] width 99 height 42
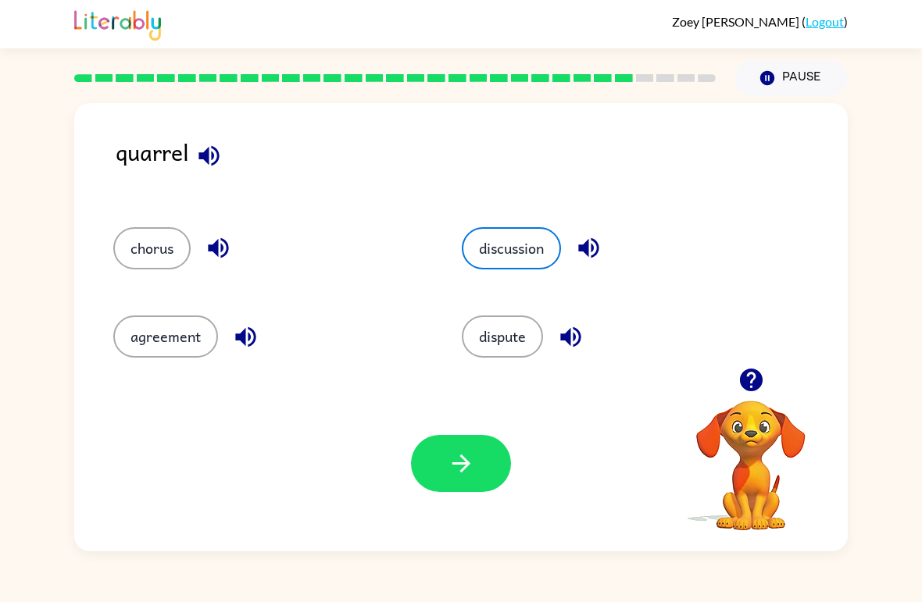
click at [493, 475] on button "button" at bounding box center [461, 463] width 100 height 57
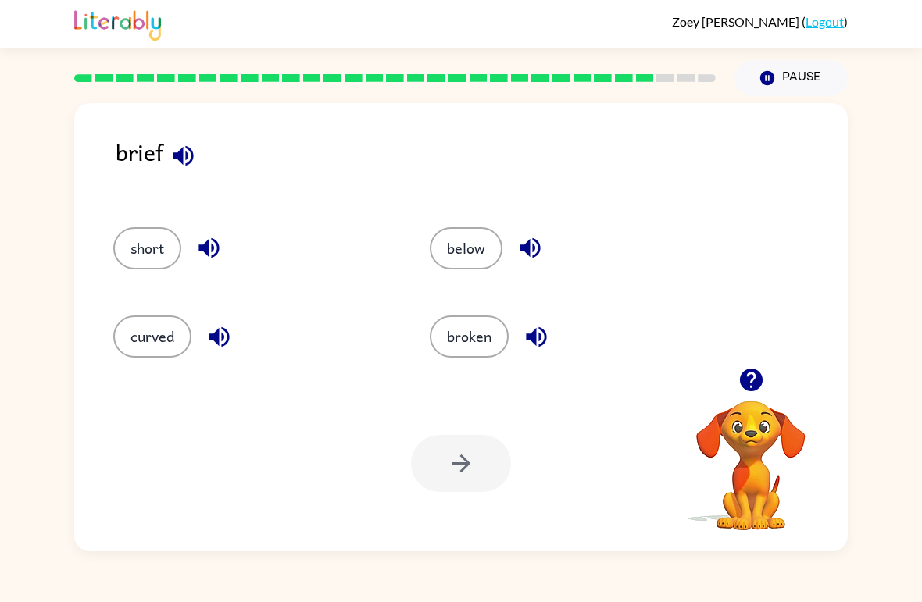
click at [466, 336] on button "broken" at bounding box center [469, 337] width 79 height 42
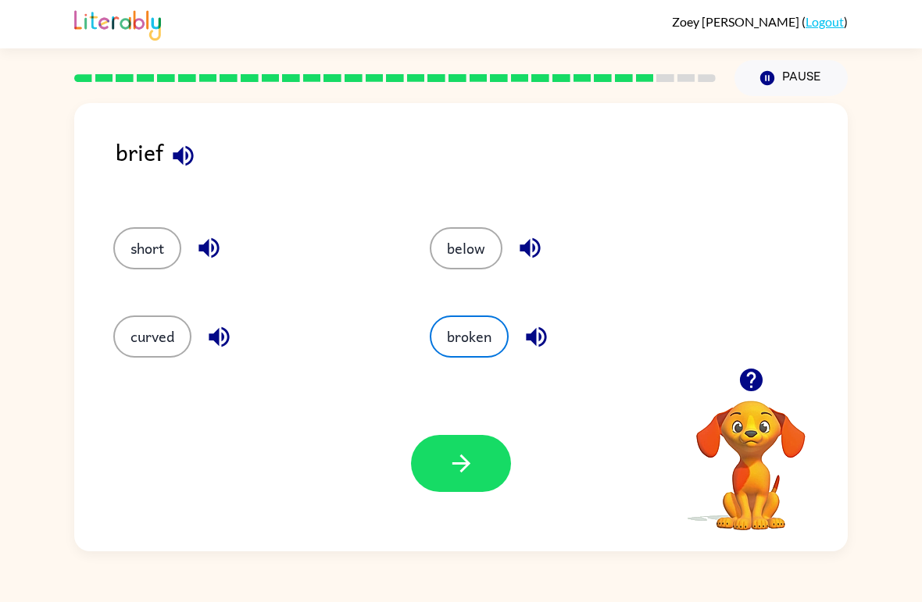
click at [472, 474] on icon "button" at bounding box center [461, 463] width 27 height 27
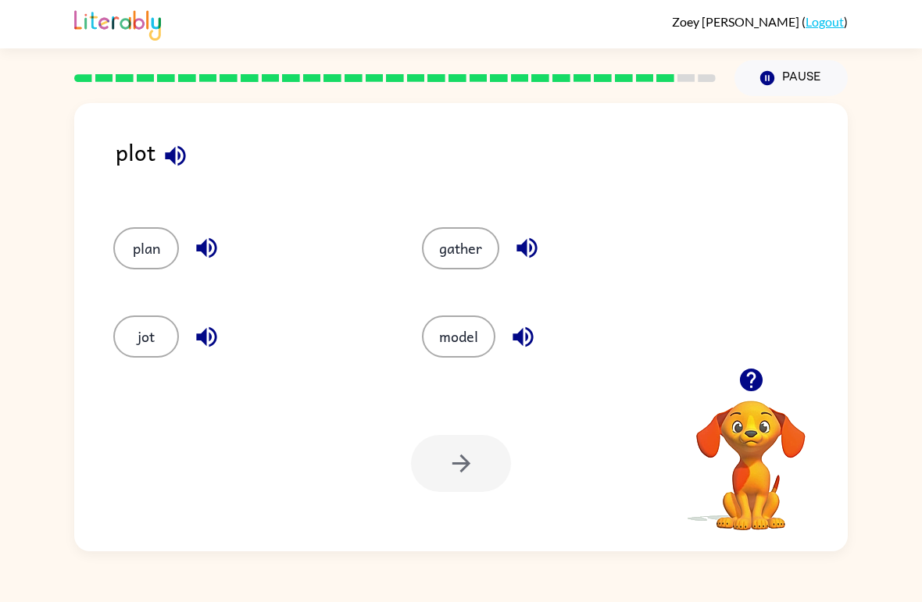
click at [177, 239] on button "plan" at bounding box center [146, 248] width 66 height 42
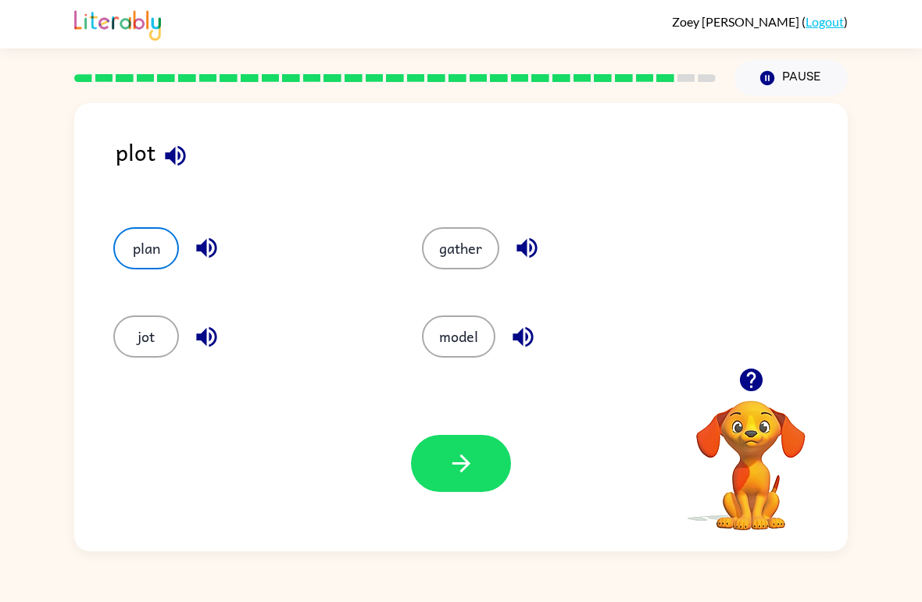
click at [459, 466] on icon "button" at bounding box center [461, 463] width 27 height 27
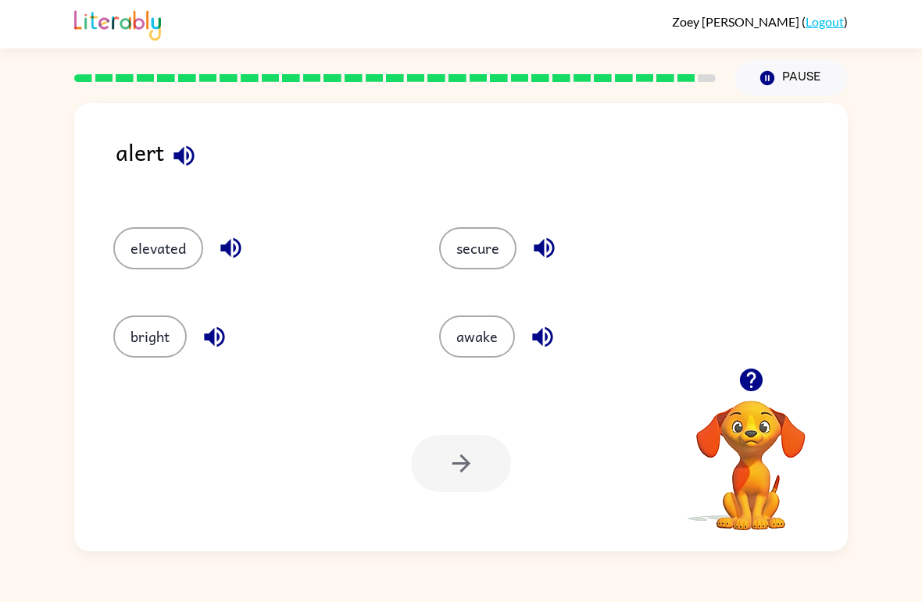
click at [461, 262] on button "secure" at bounding box center [477, 248] width 77 height 42
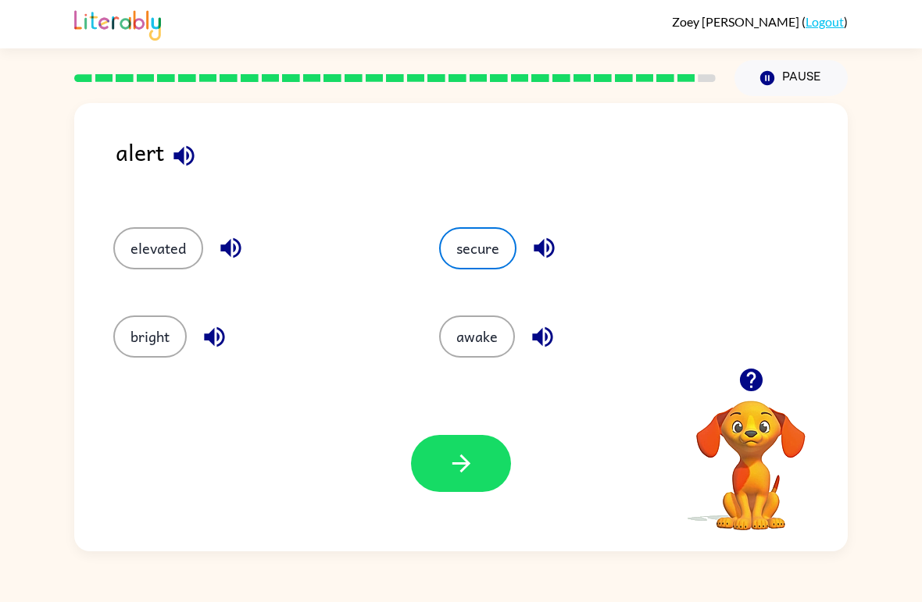
click at [461, 465] on icon "button" at bounding box center [461, 464] width 18 height 18
